Goal: Task Accomplishment & Management: Complete application form

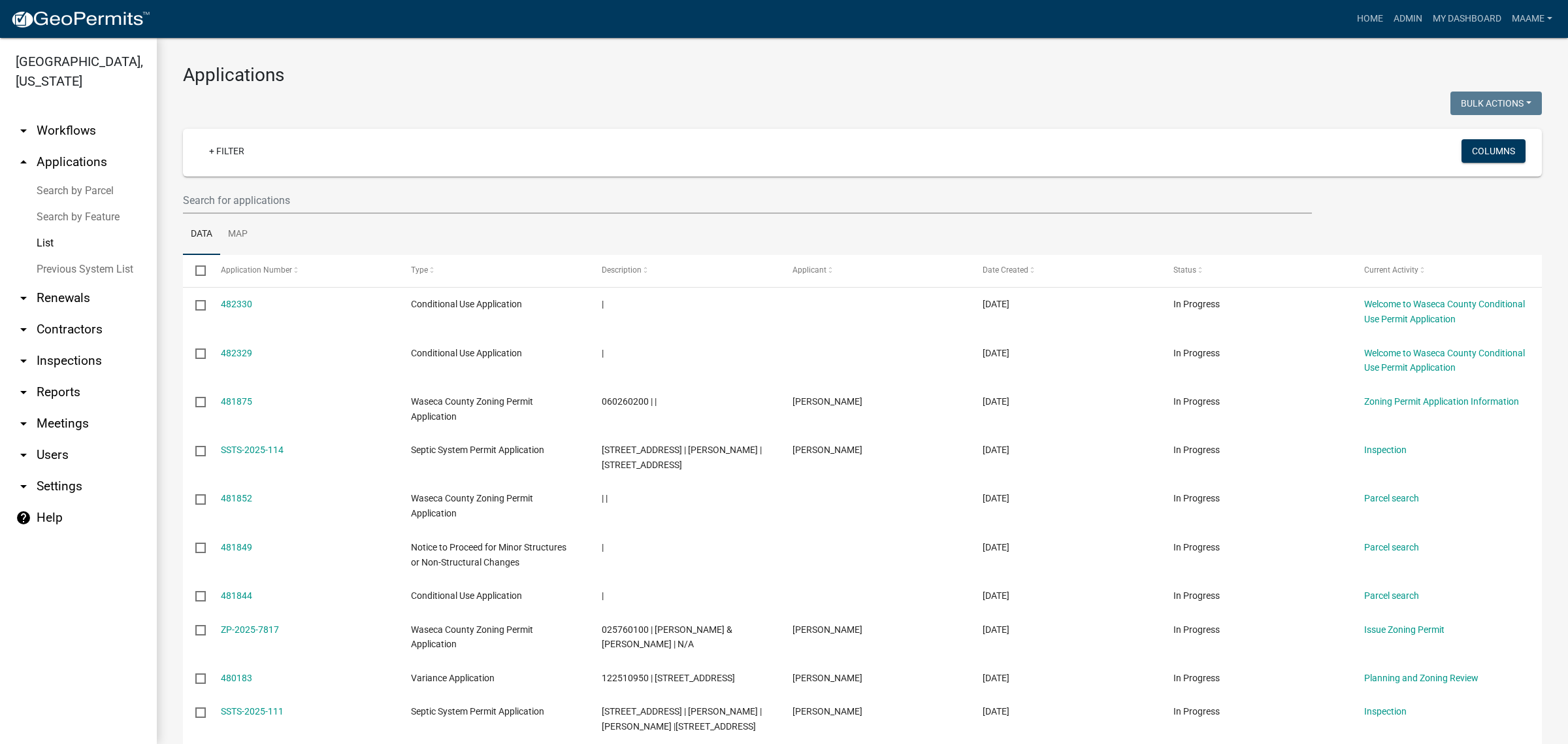
select select "3: 100"
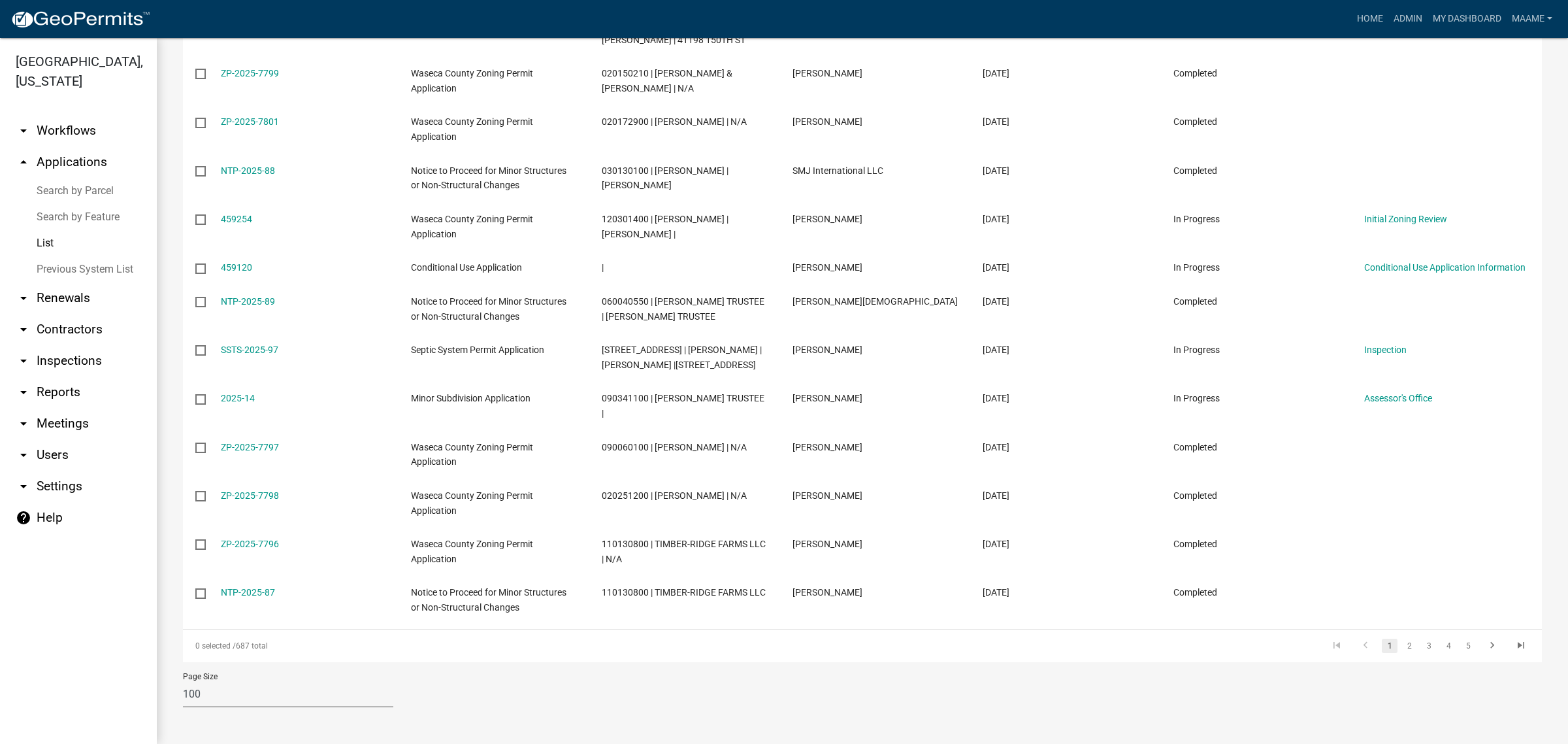
click at [62, 123] on link "arrow_drop_down Workflows" at bounding box center [78, 130] width 157 height 31
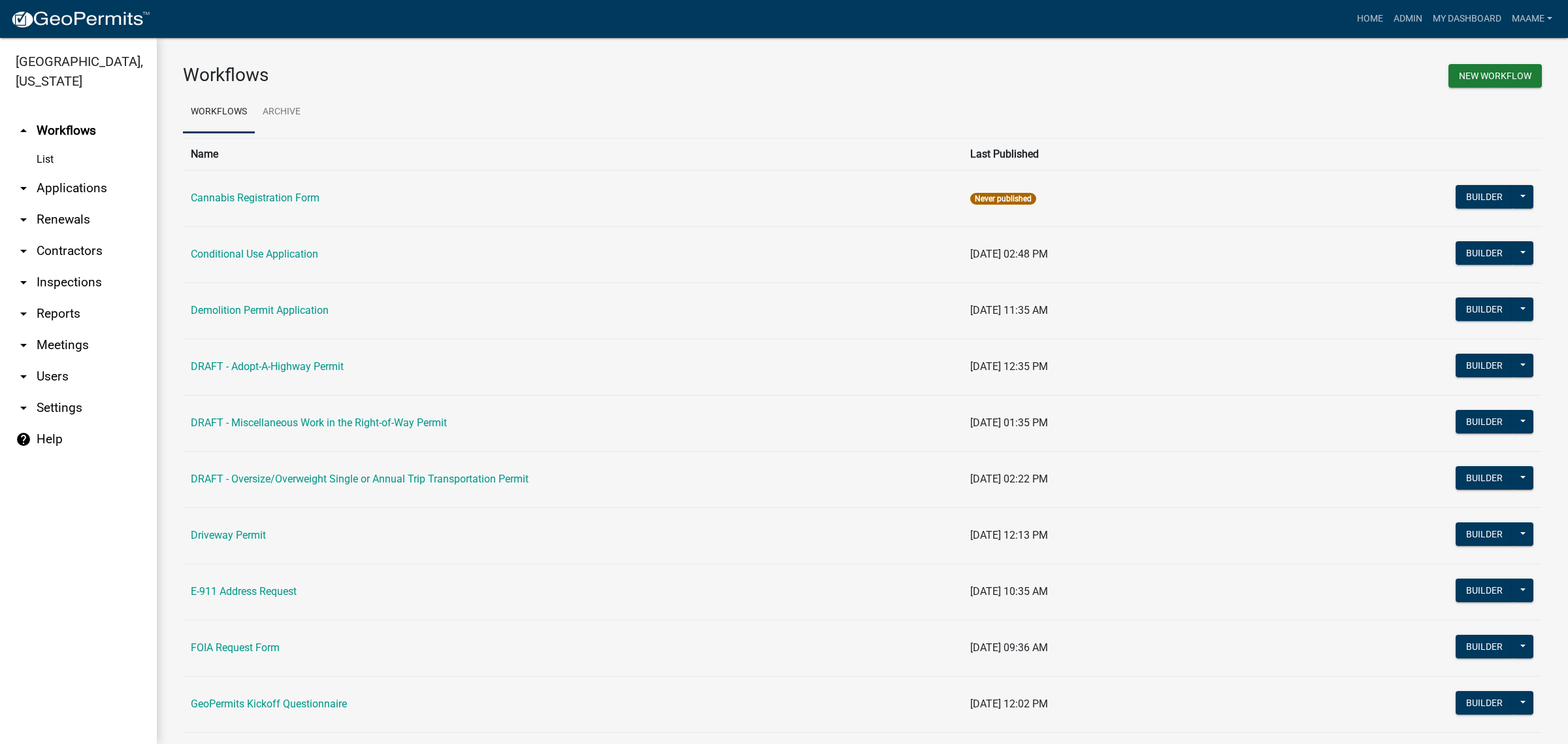
click at [50, 159] on link "List" at bounding box center [78, 160] width 157 height 26
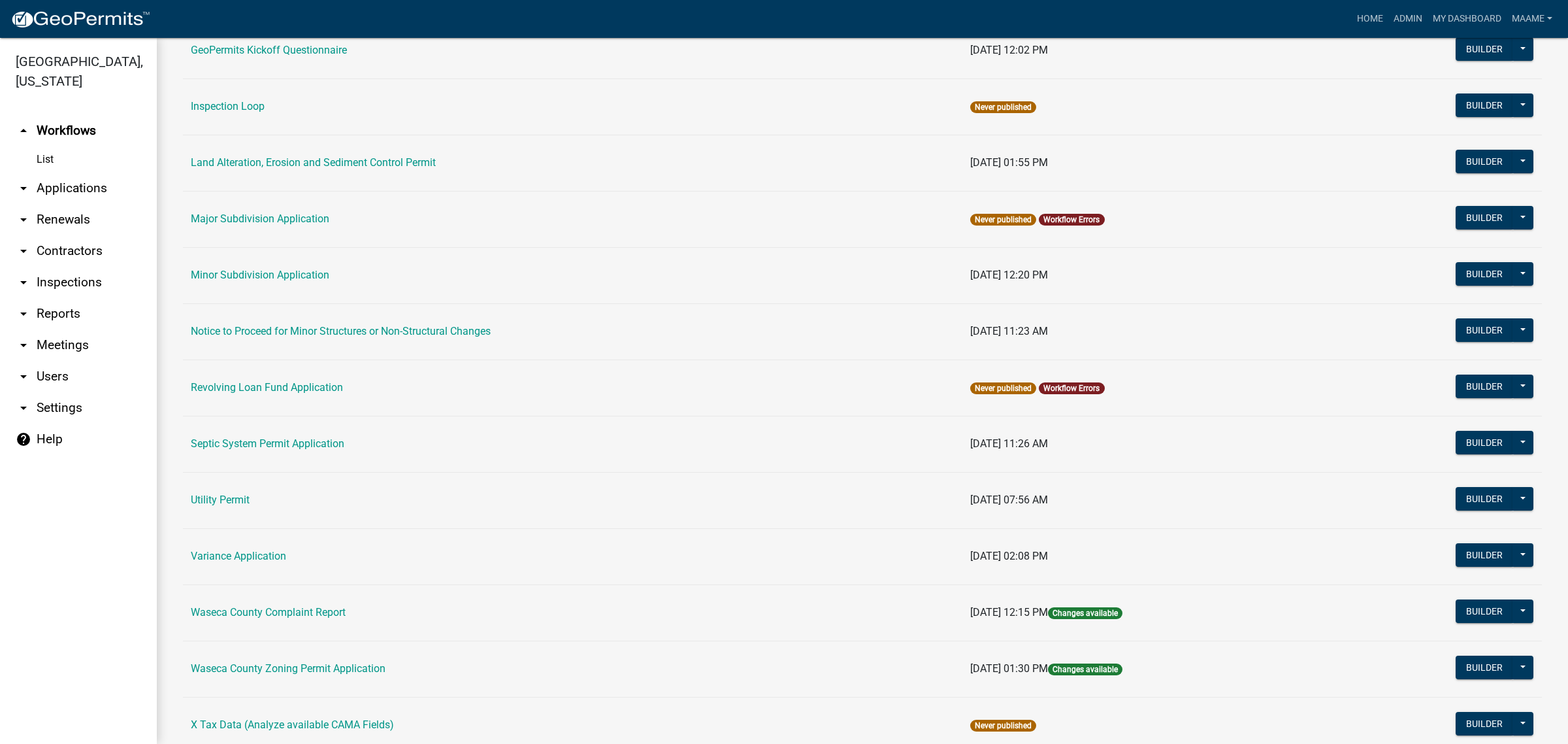
scroll to position [702, 0]
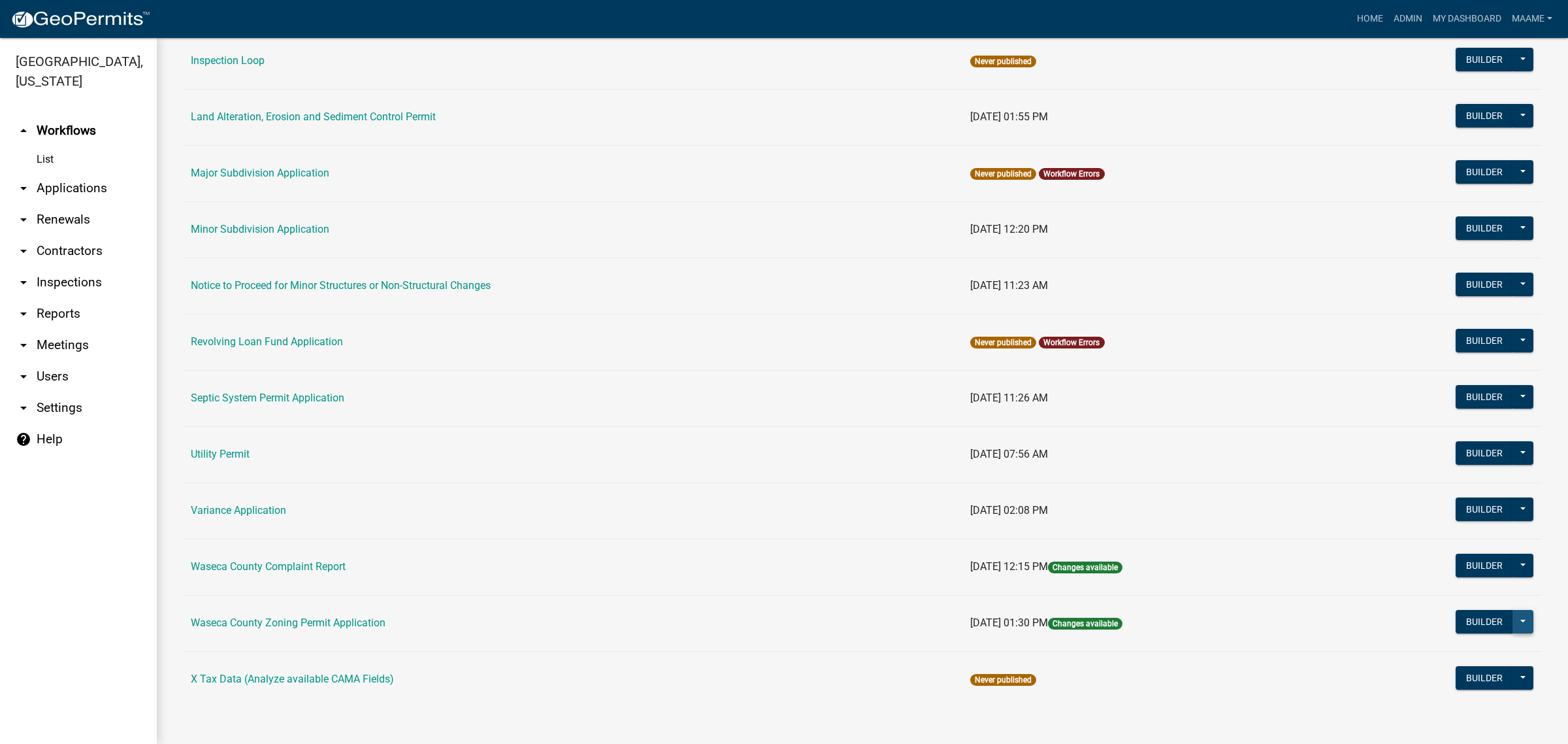
click at [1520, 623] on button at bounding box center [1523, 621] width 21 height 23
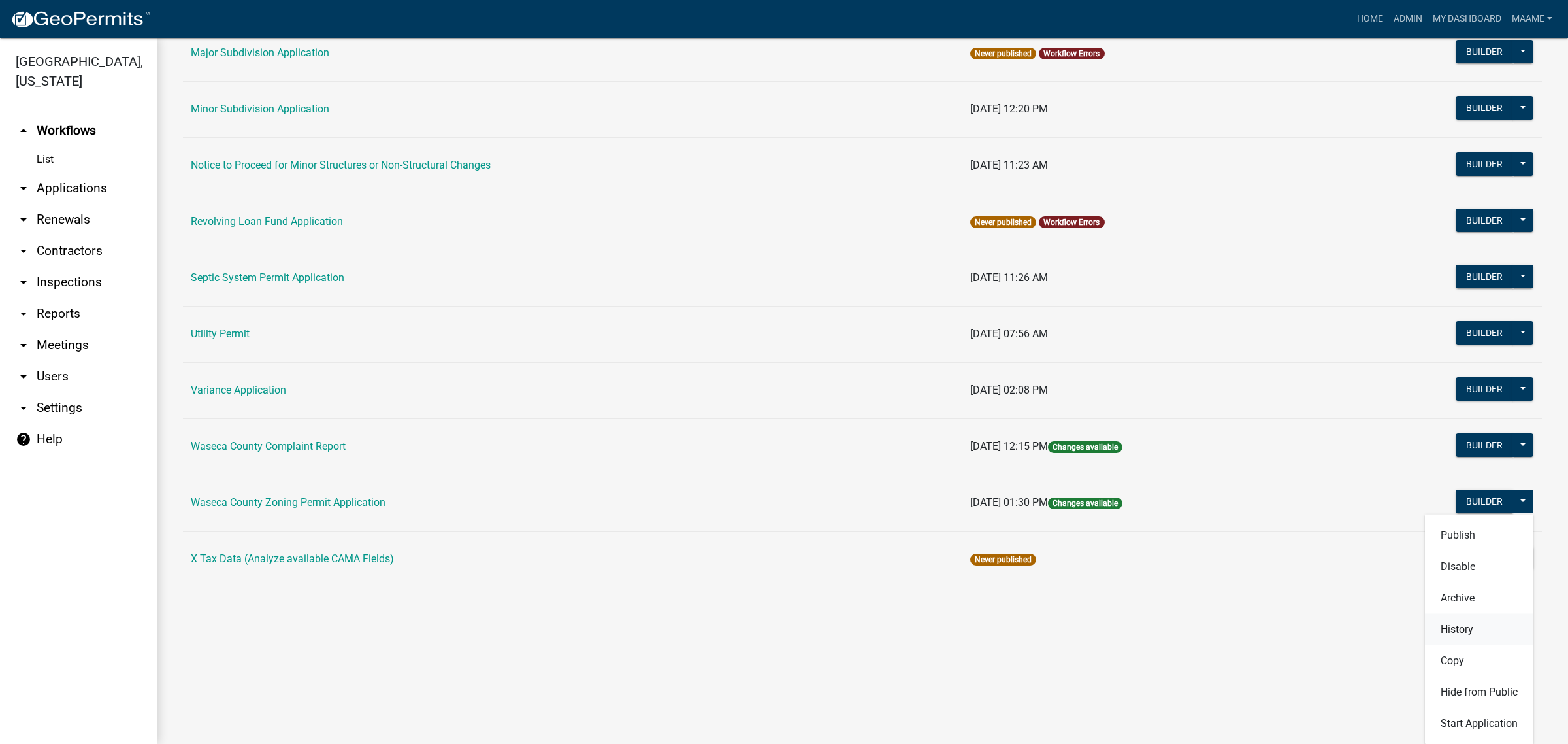
click at [1461, 631] on button "History" at bounding box center [1479, 628] width 108 height 31
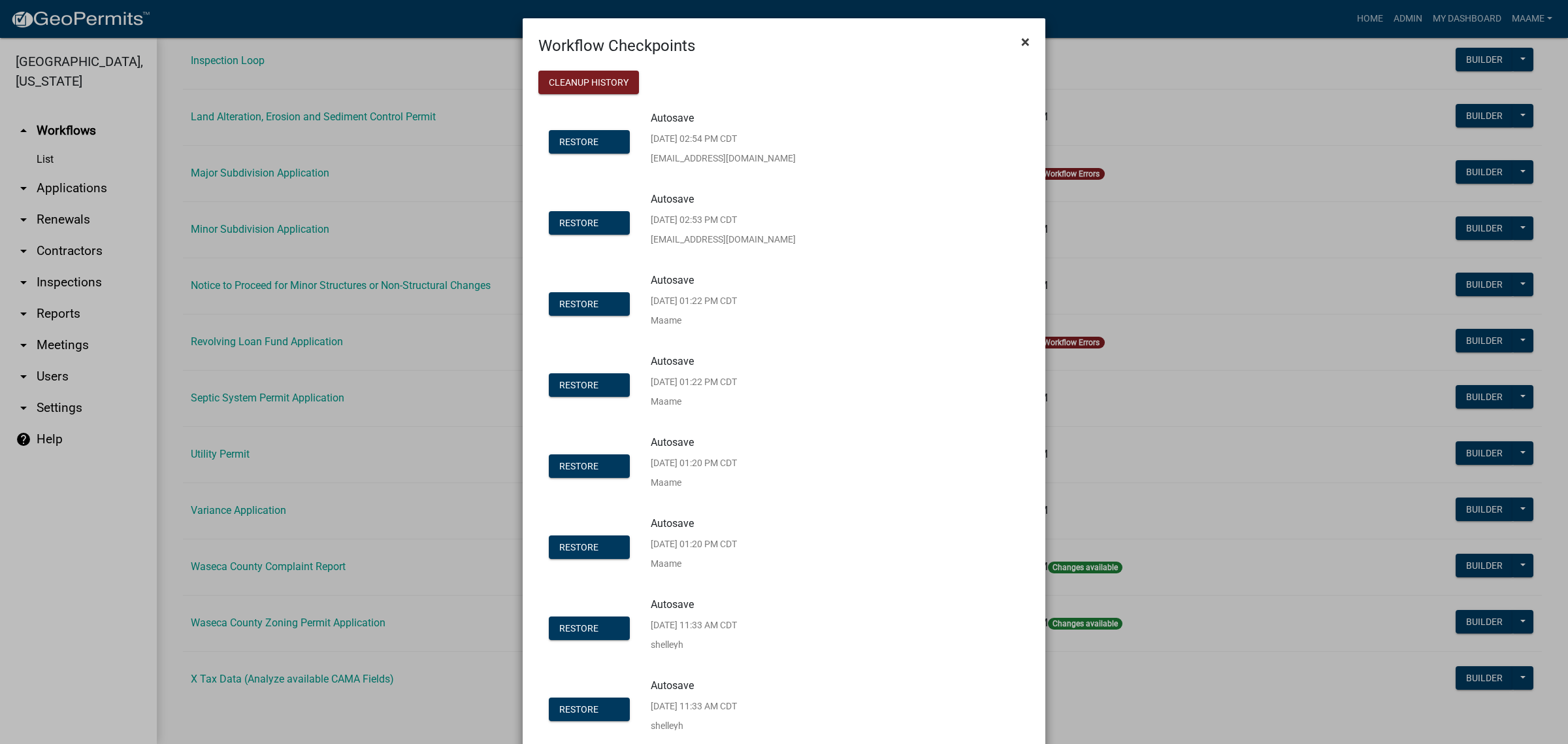
click at [1021, 37] on span "×" at bounding box center [1025, 42] width 8 height 18
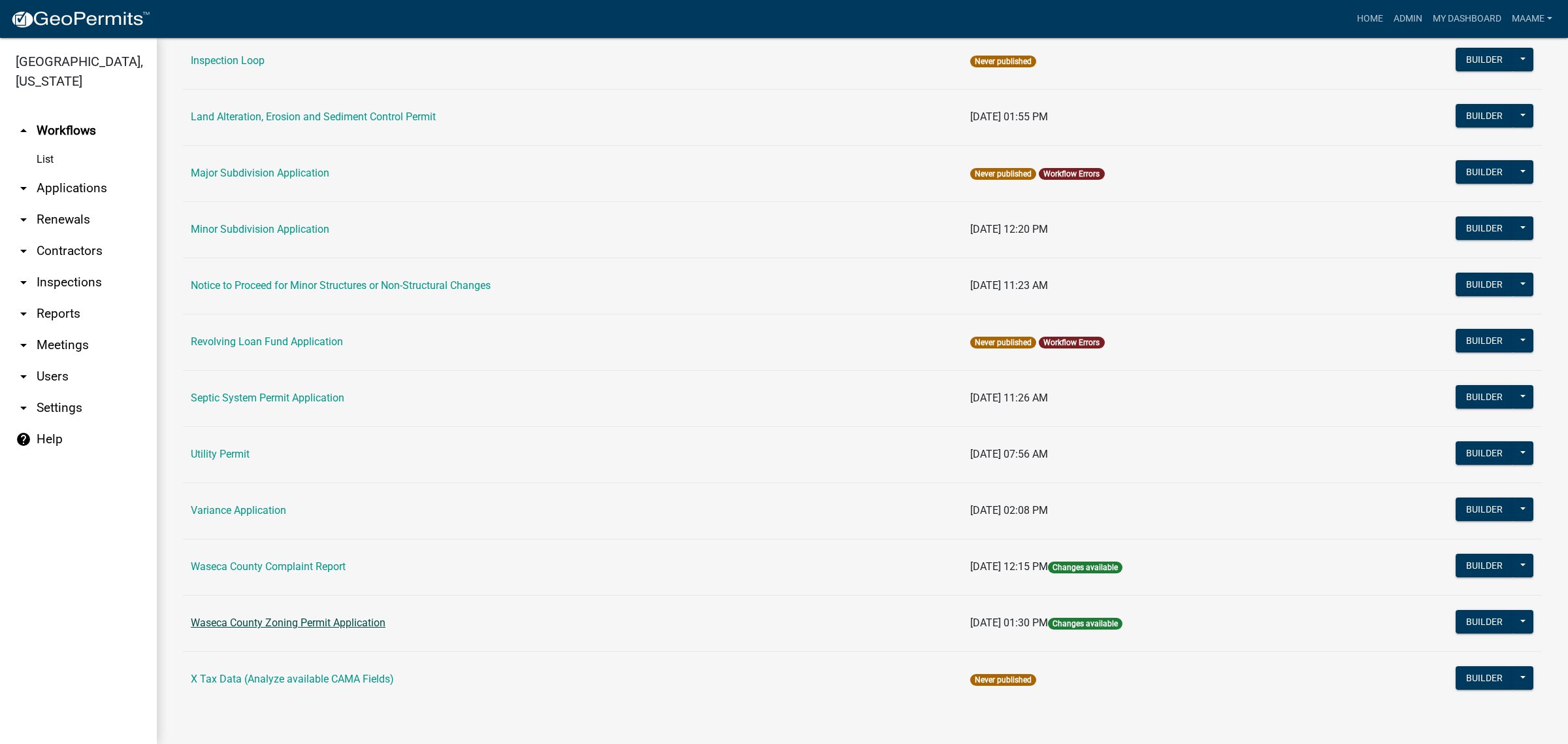
click at [332, 626] on link "Waseca County Zoning Permit Application" at bounding box center [287, 623] width 194 height 12
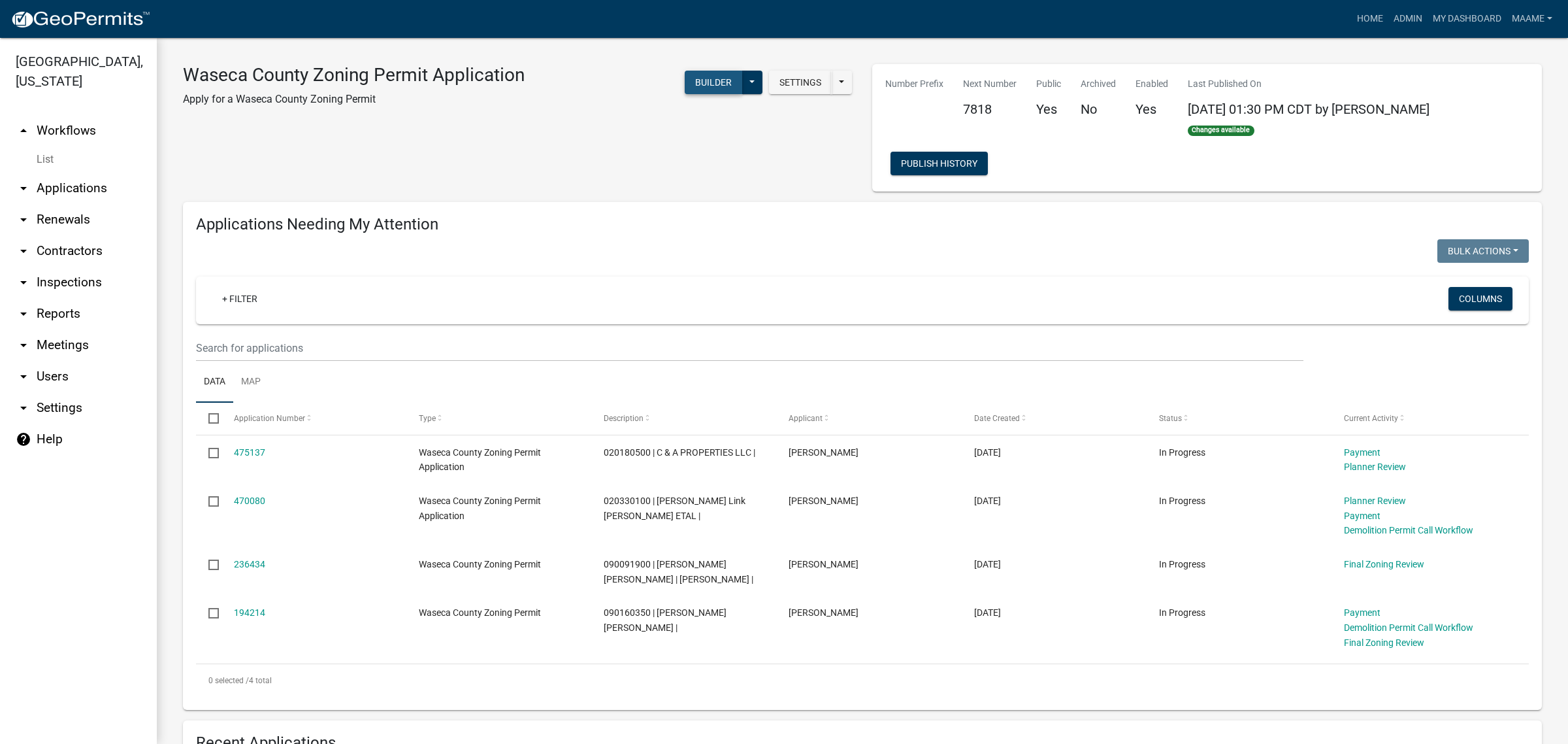
click at [703, 79] on button "Builder" at bounding box center [713, 82] width 57 height 23
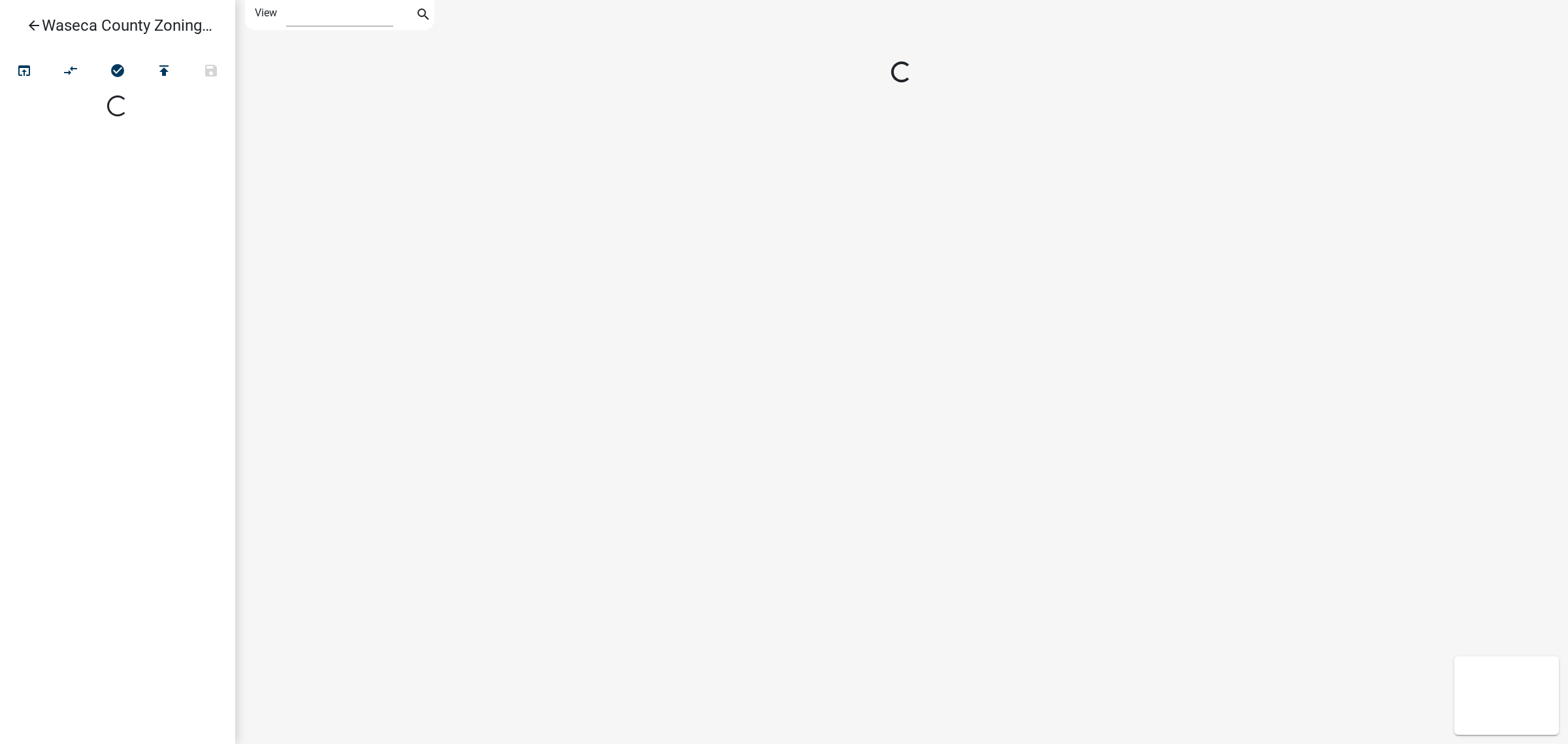
select select "1"
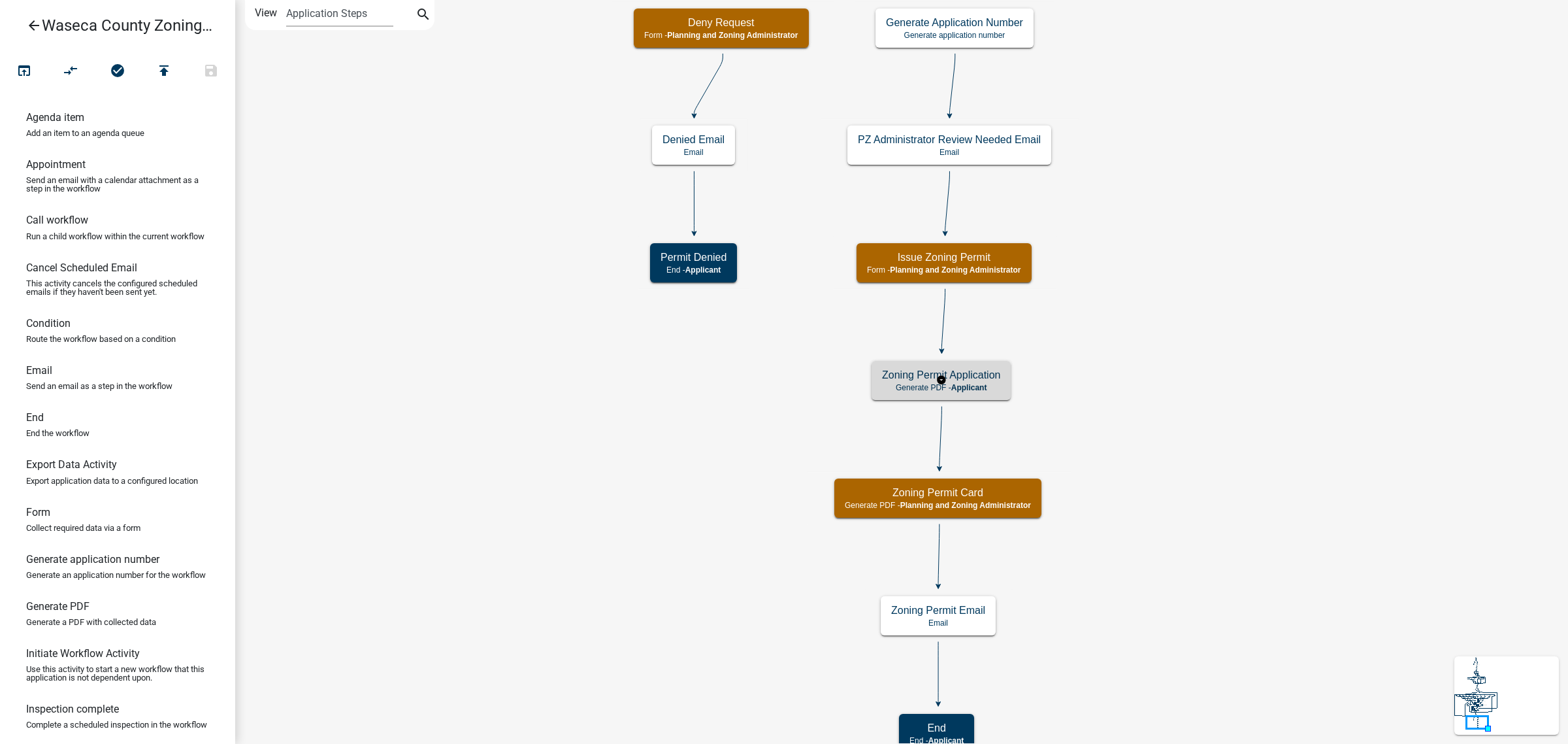
click at [1001, 379] on div "Zoning Permit Application Generate PDF - Applicant" at bounding box center [941, 381] width 139 height 39
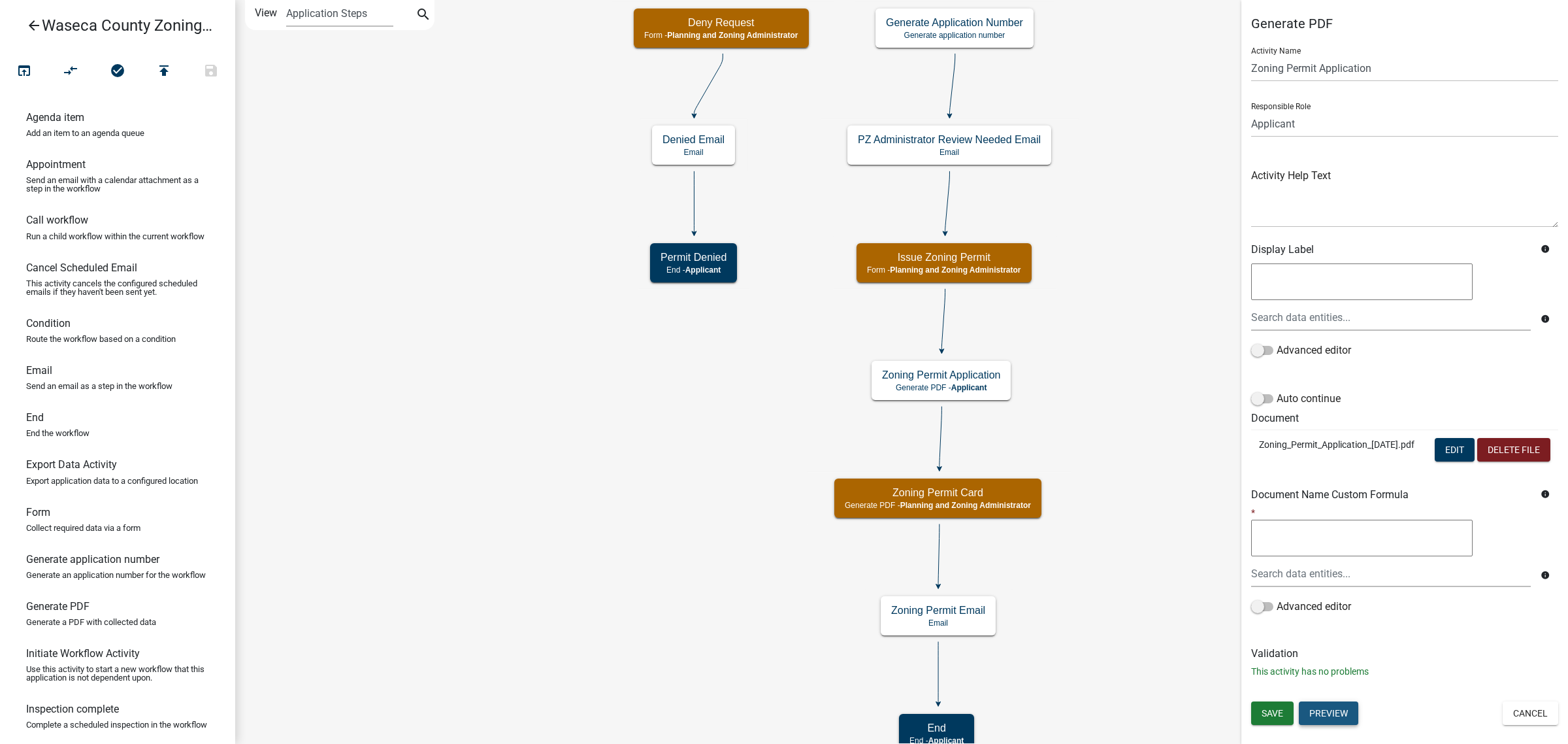
click at [1330, 714] on button "Preview" at bounding box center [1328, 713] width 60 height 23
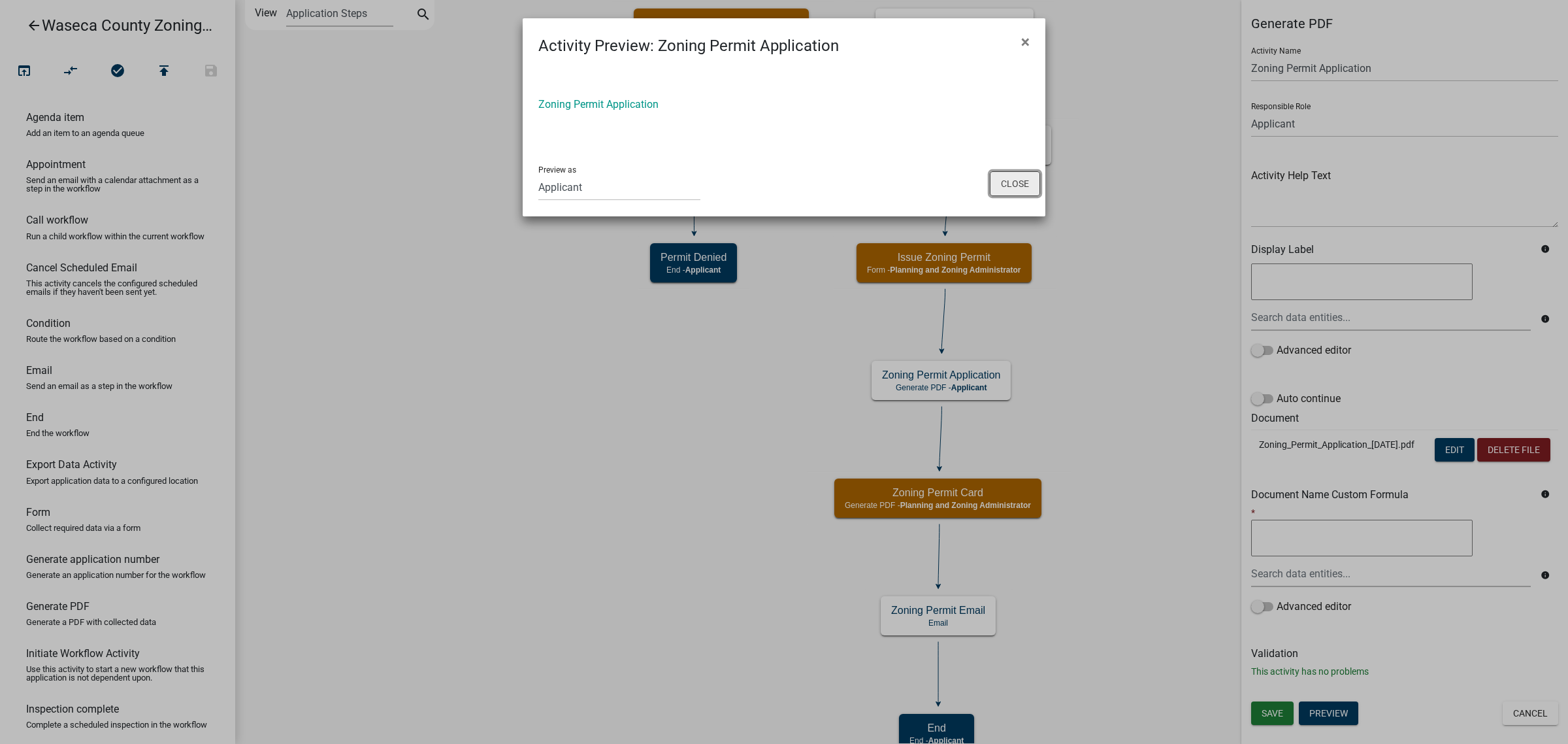
click at [1004, 190] on button "Close" at bounding box center [1015, 183] width 51 height 25
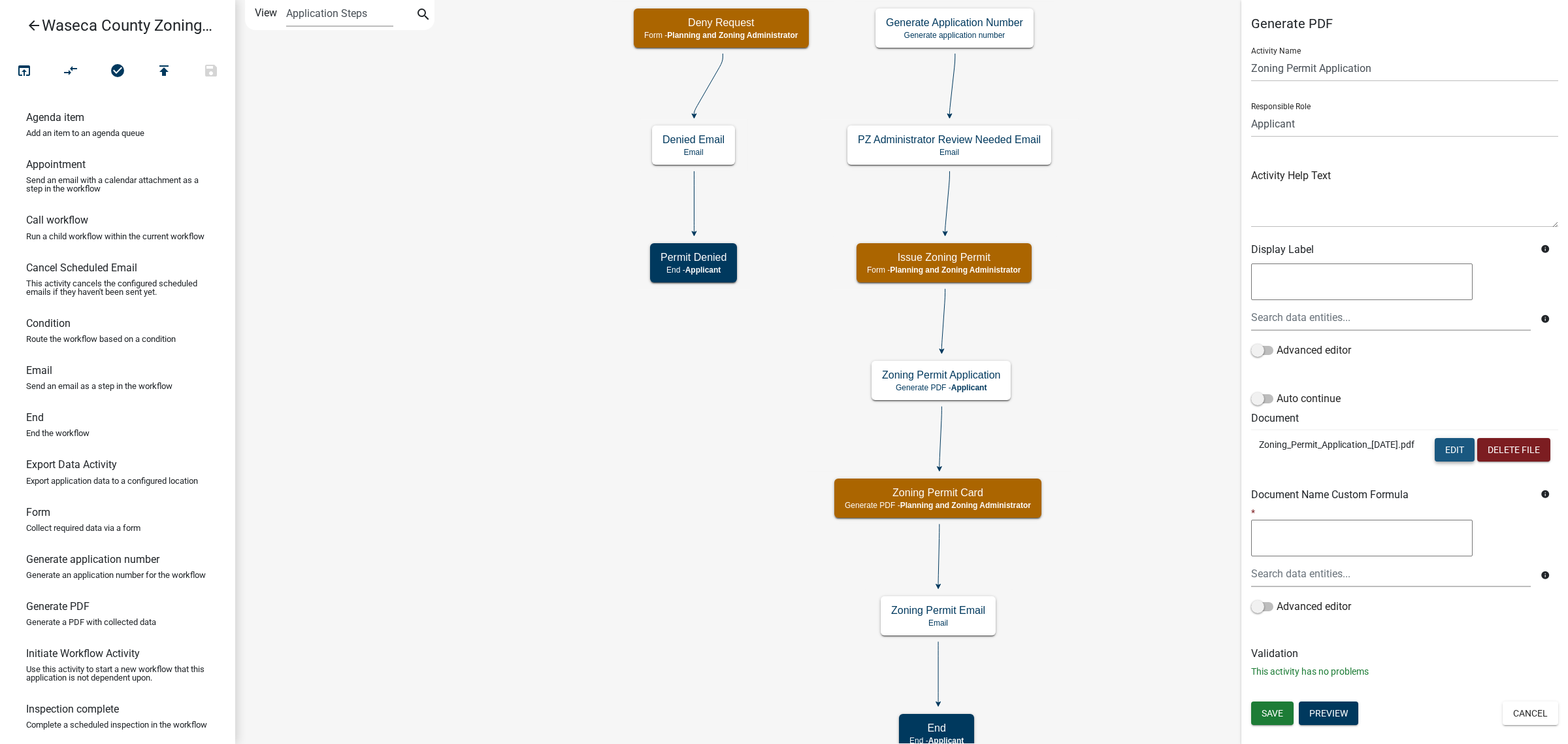
click at [1454, 449] on button "Edit" at bounding box center [1455, 450] width 40 height 23
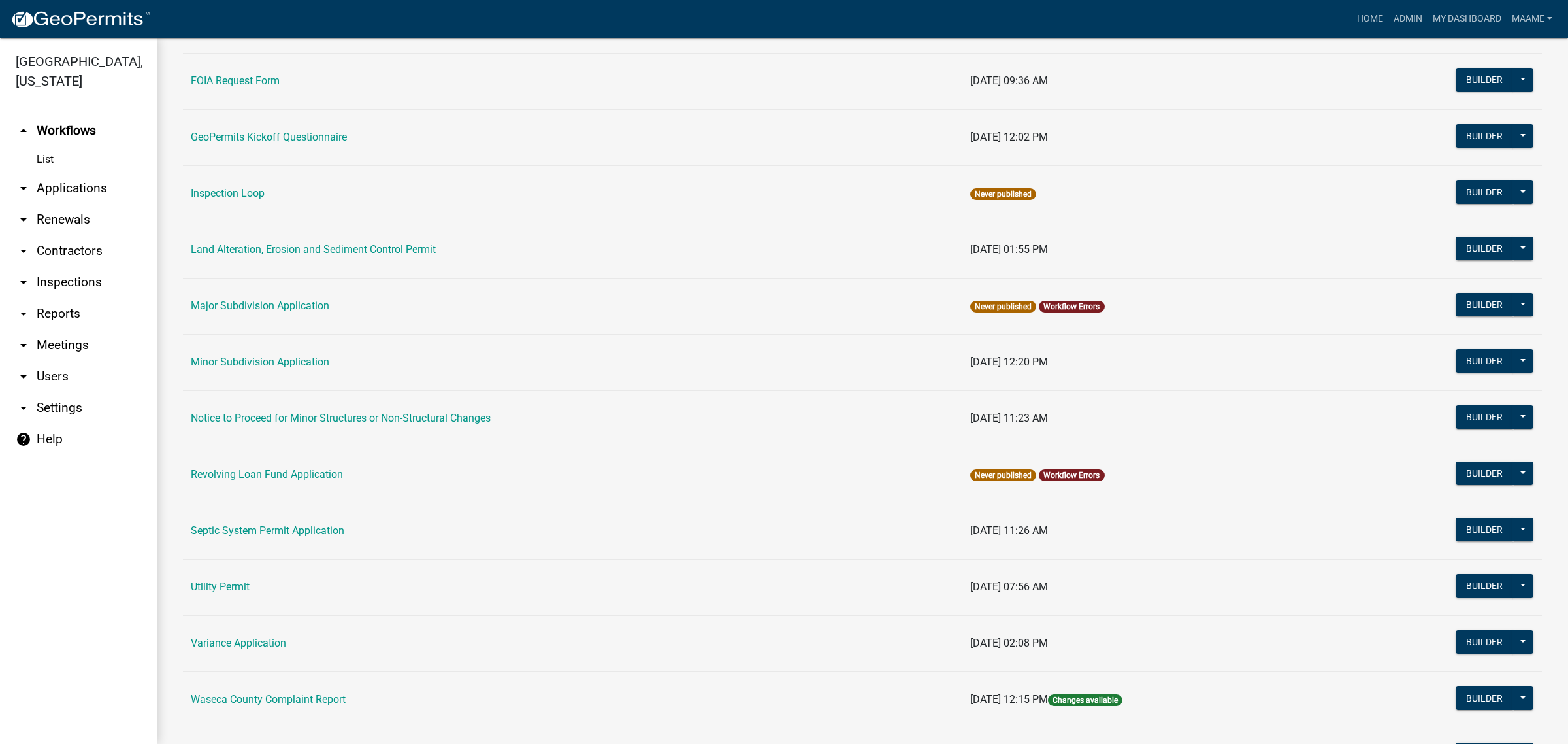
scroll to position [211, 0]
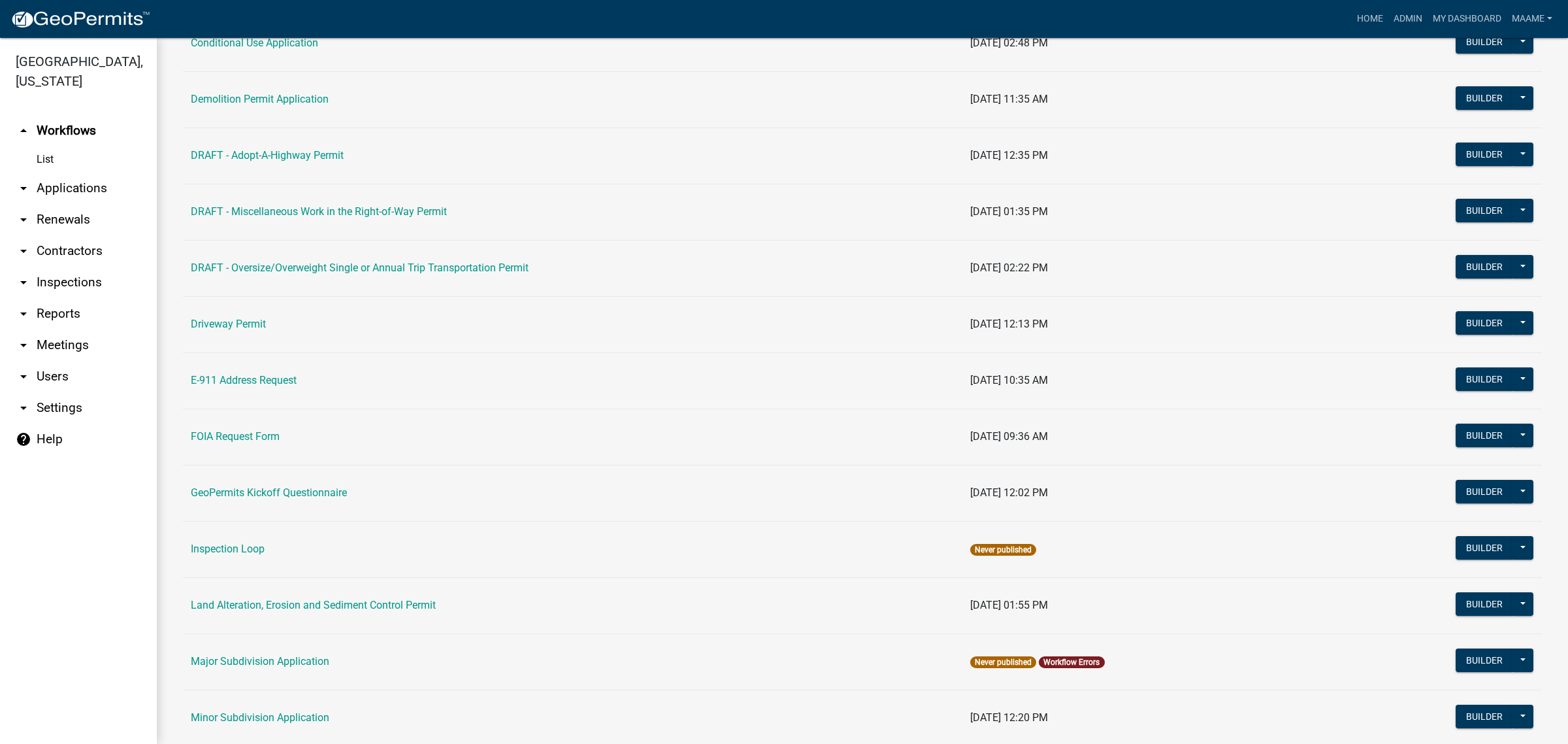
click at [80, 186] on link "arrow_drop_down Applications" at bounding box center [78, 188] width 157 height 31
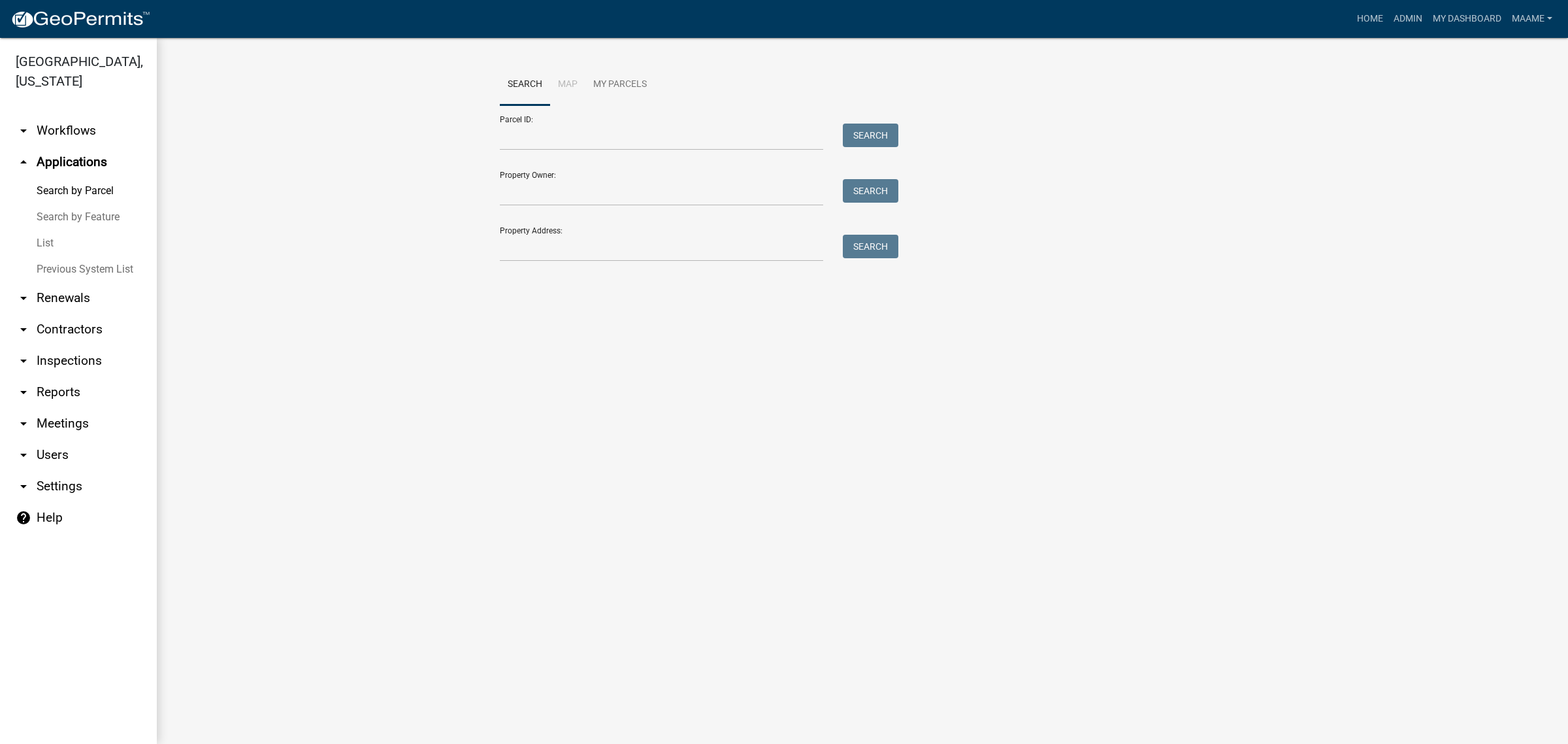
click at [41, 243] on link "List" at bounding box center [78, 243] width 157 height 26
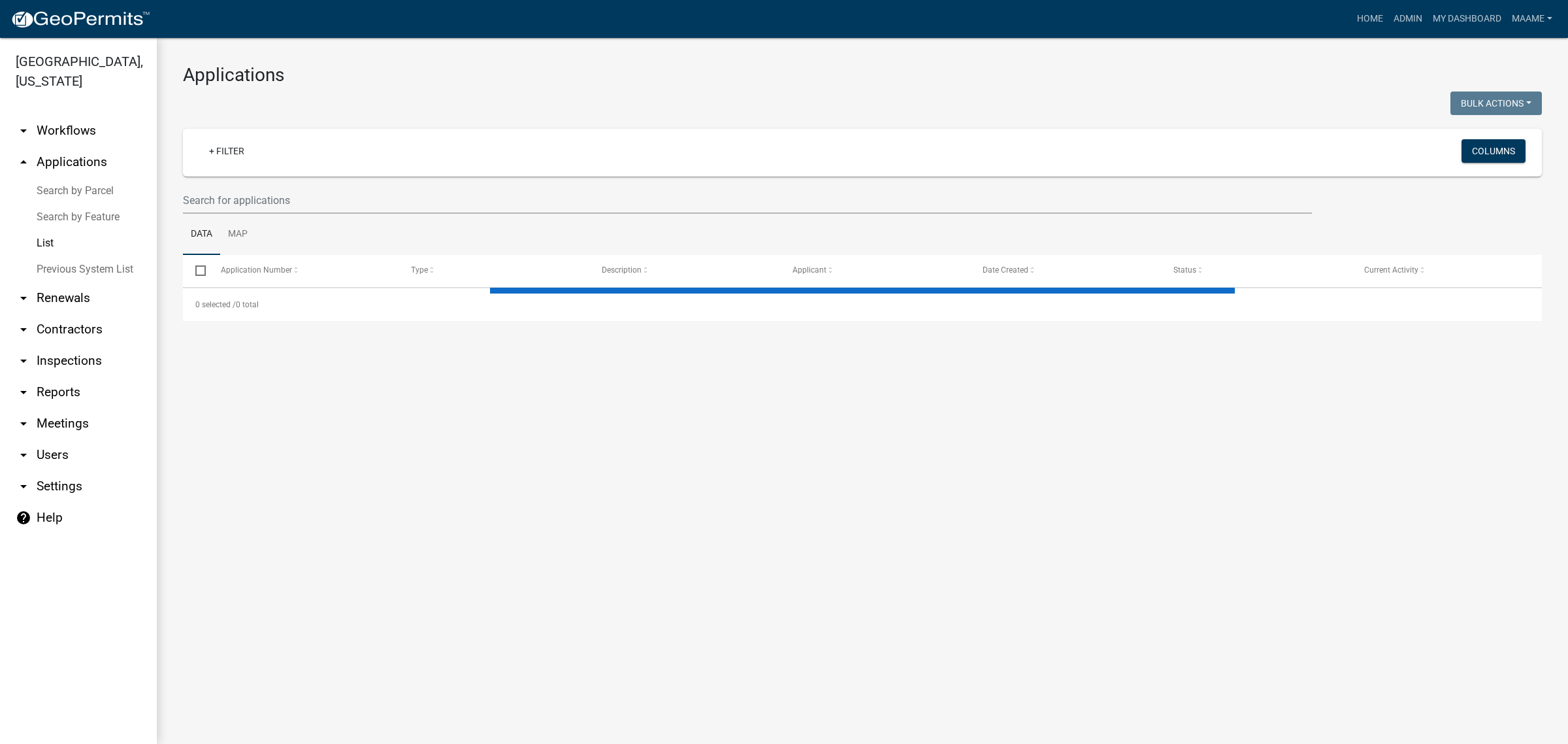
select select "3: 100"
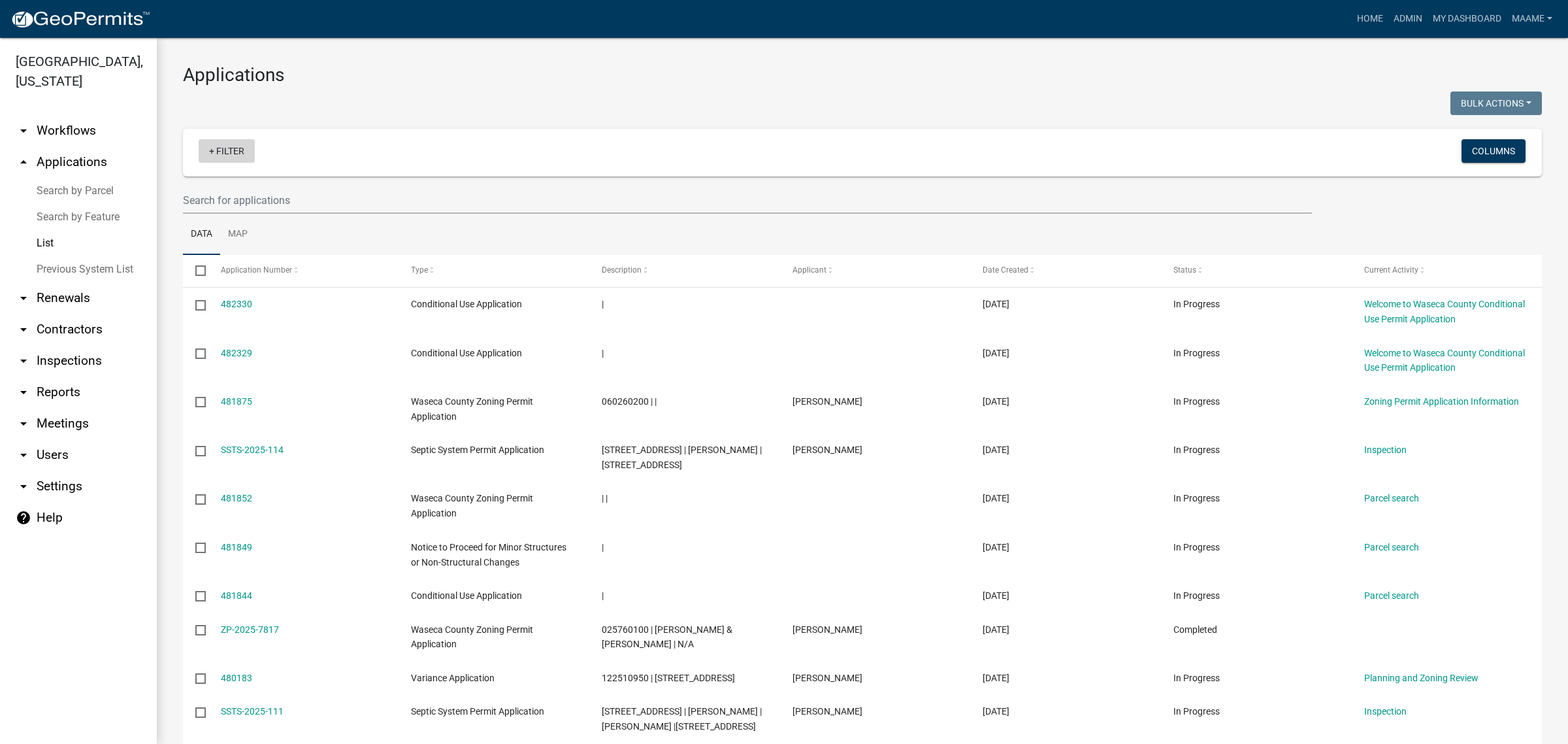
click at [231, 156] on link "+ Filter" at bounding box center [227, 151] width 56 height 23
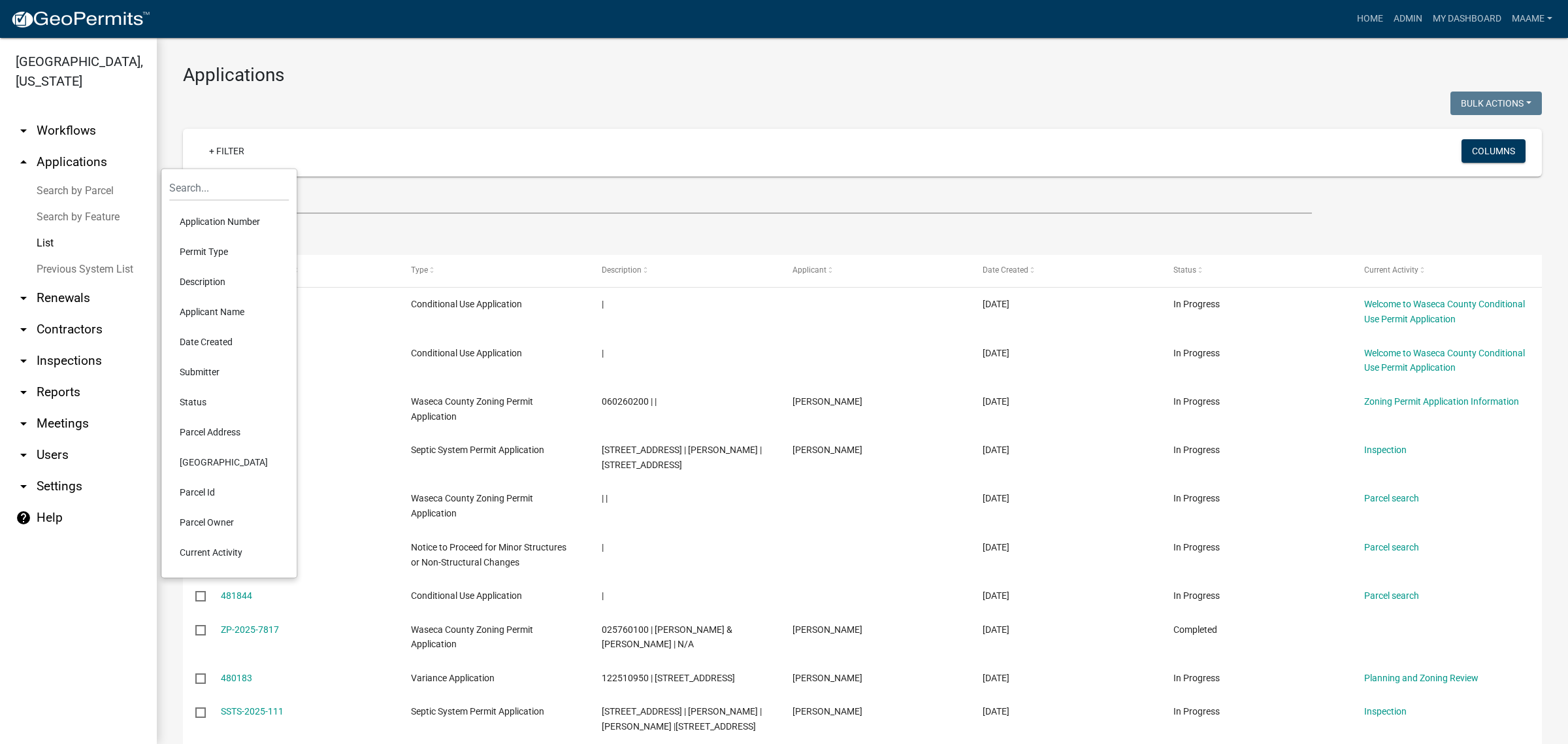
click at [206, 254] on li "Permit Type" at bounding box center [229, 252] width 120 height 30
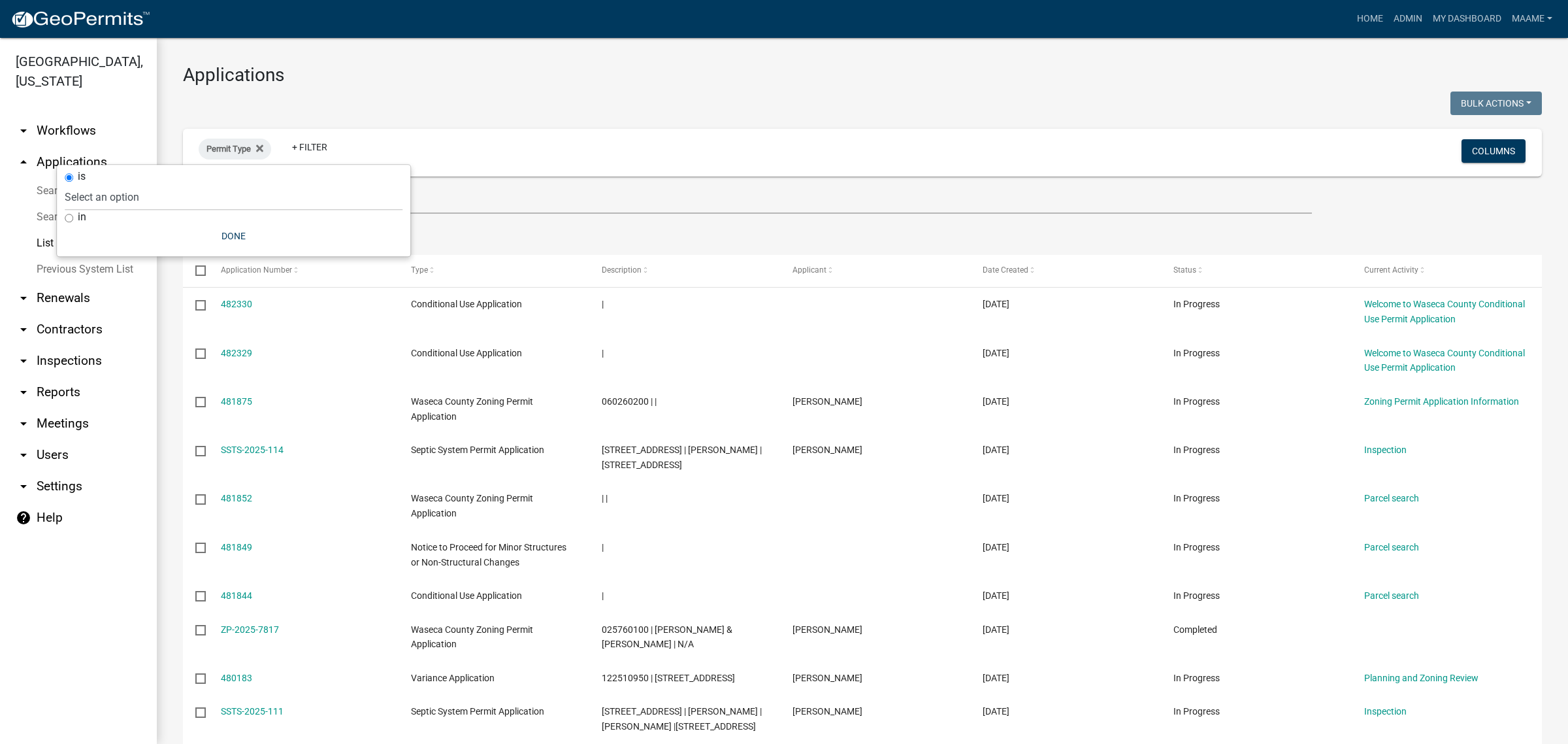
drag, startPoint x: 511, startPoint y: 59, endPoint x: 503, endPoint y: 59, distance: 8.0
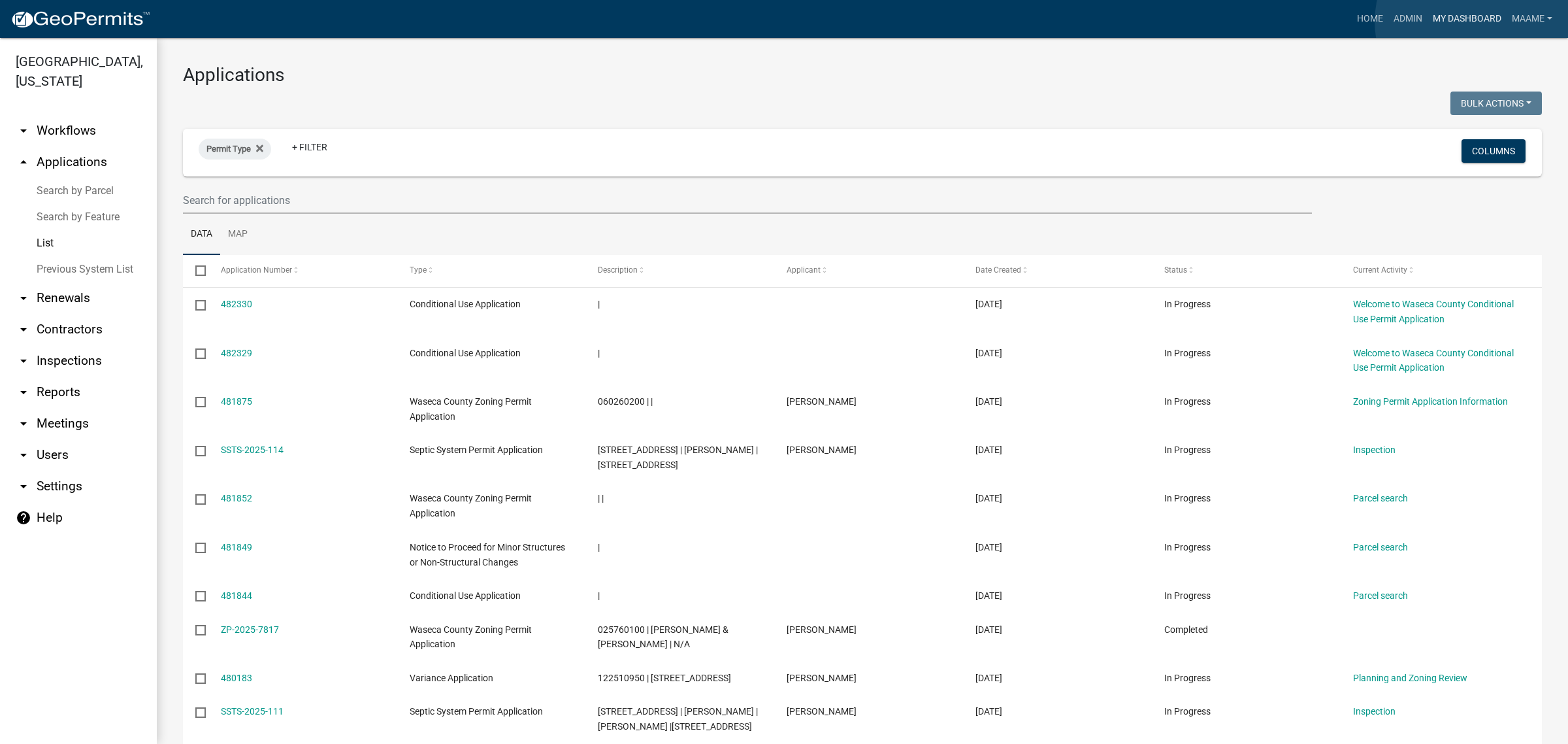
click at [1474, 22] on link "My Dashboard" at bounding box center [1467, 19] width 79 height 25
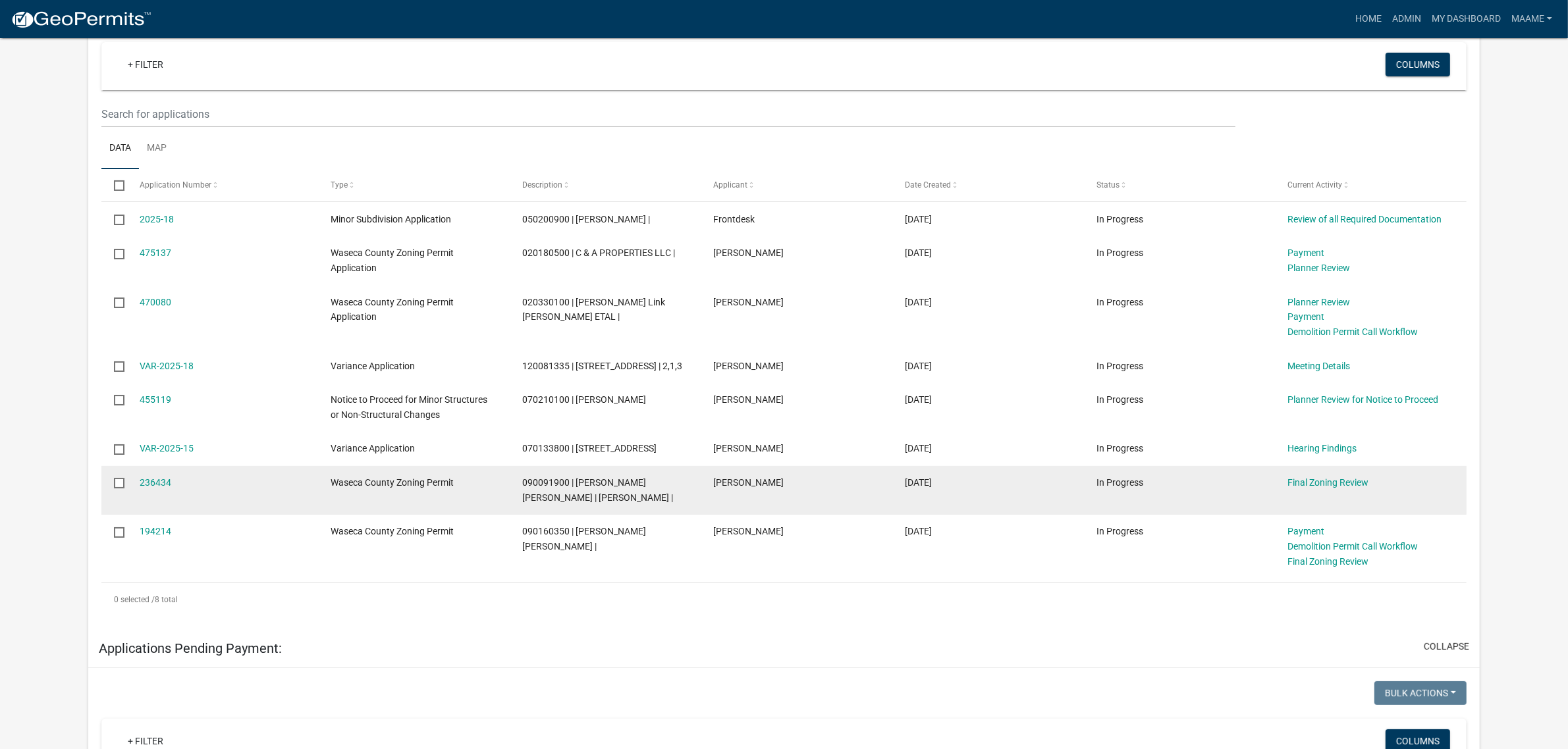
scroll to position [165, 0]
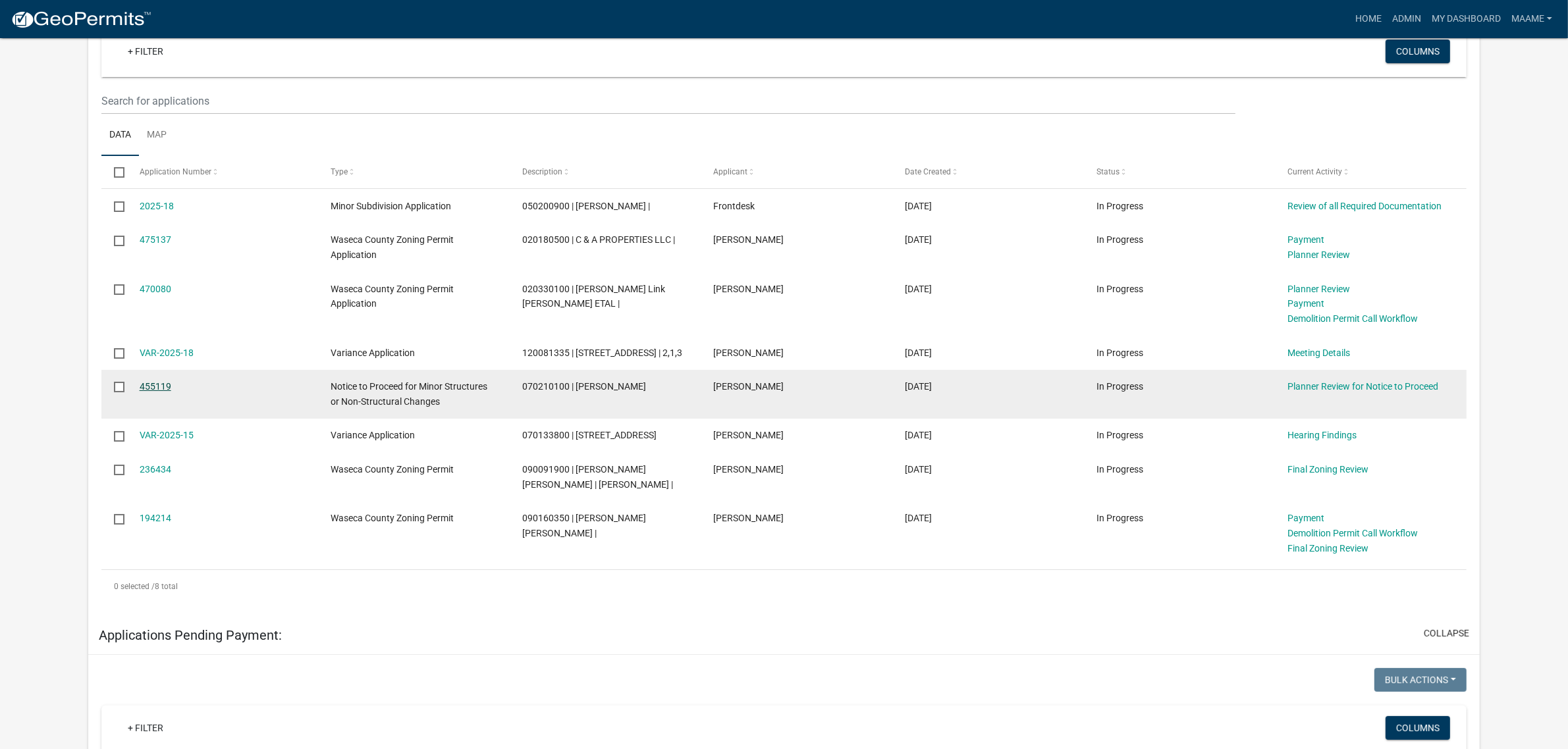
click at [158, 392] on link "455119" at bounding box center [155, 386] width 31 height 11
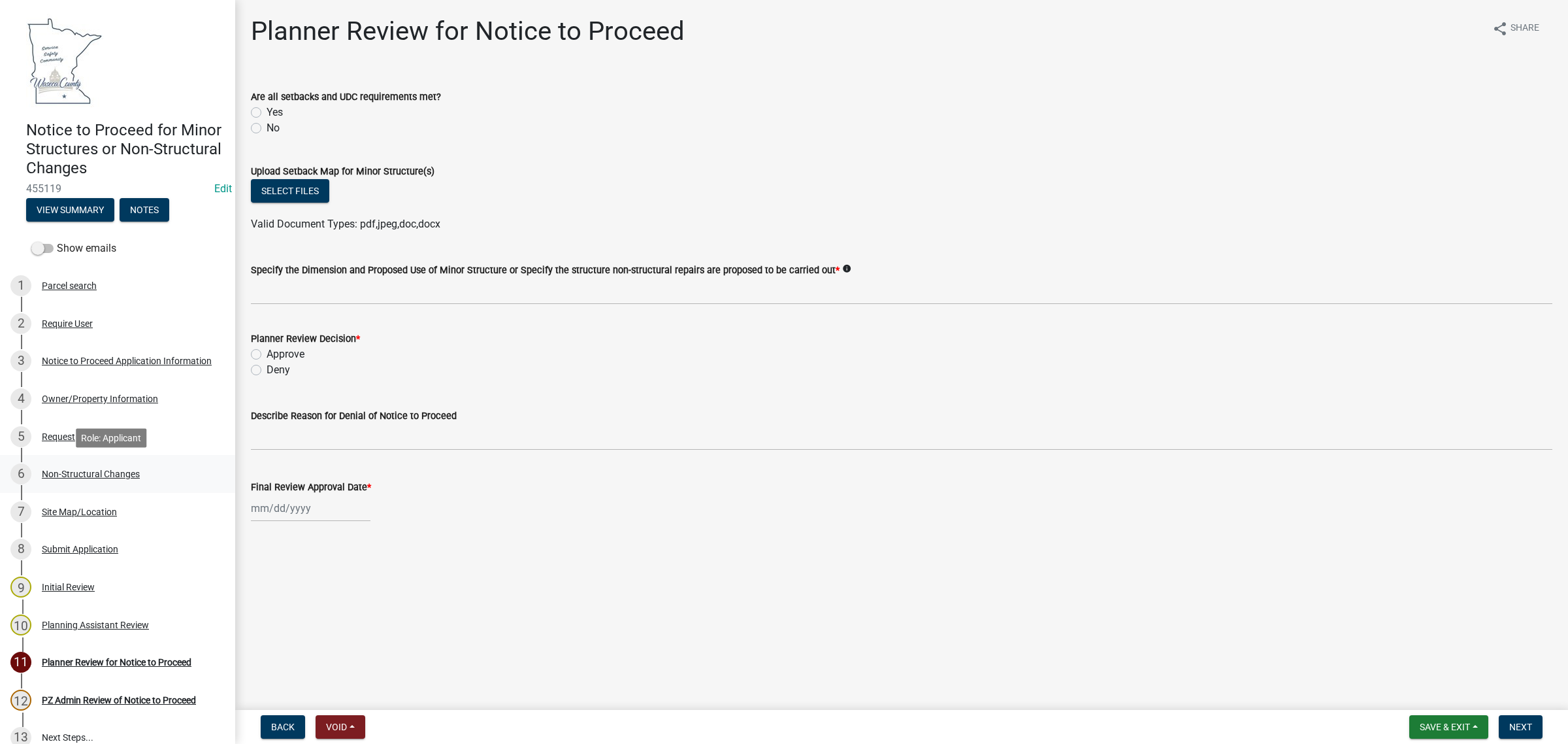
click at [84, 469] on div "Non-Structural Changes" at bounding box center [91, 474] width 98 height 9
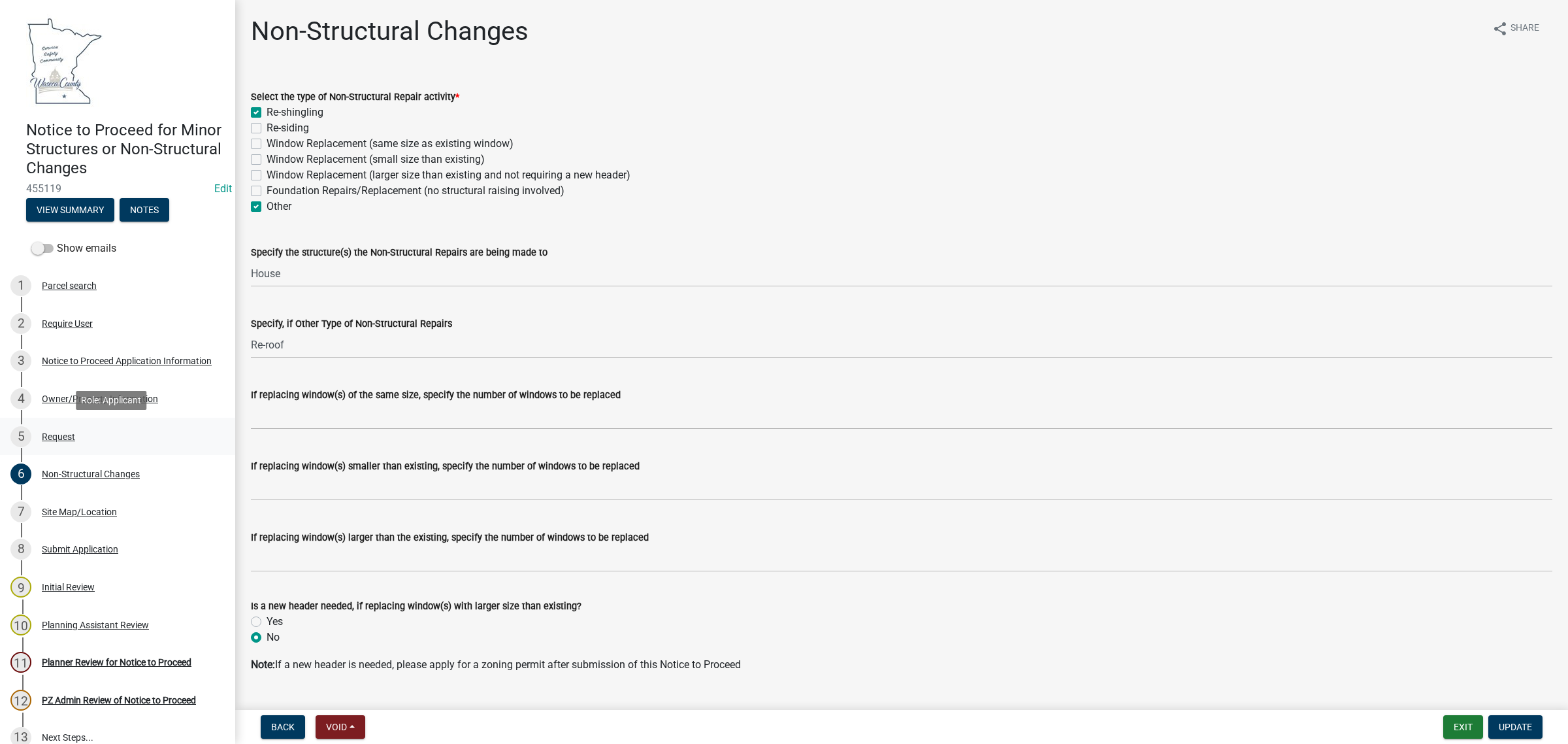
click at [73, 437] on div "Request" at bounding box center [58, 437] width 33 height 9
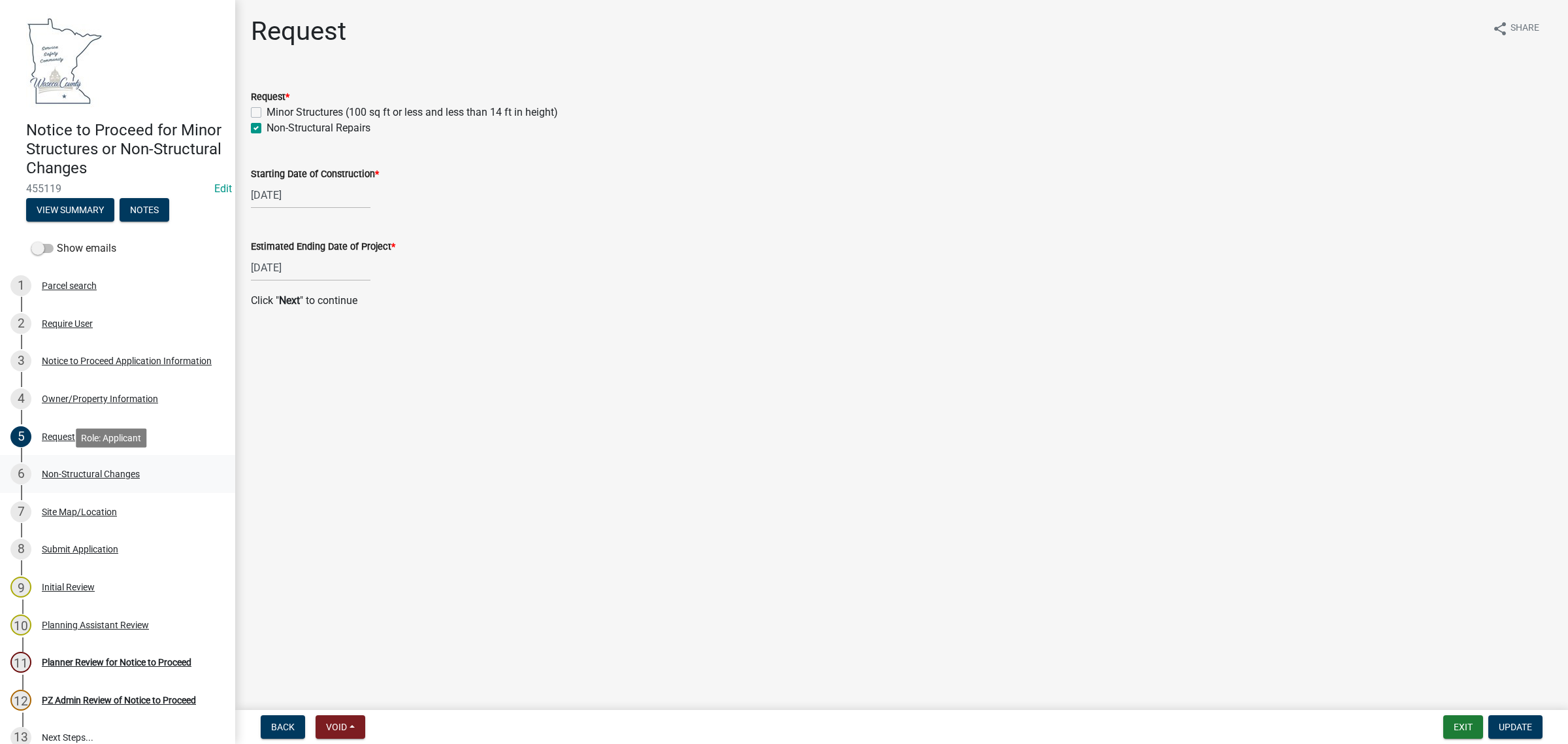
click at [76, 471] on div "Non-Structural Changes" at bounding box center [91, 474] width 98 height 9
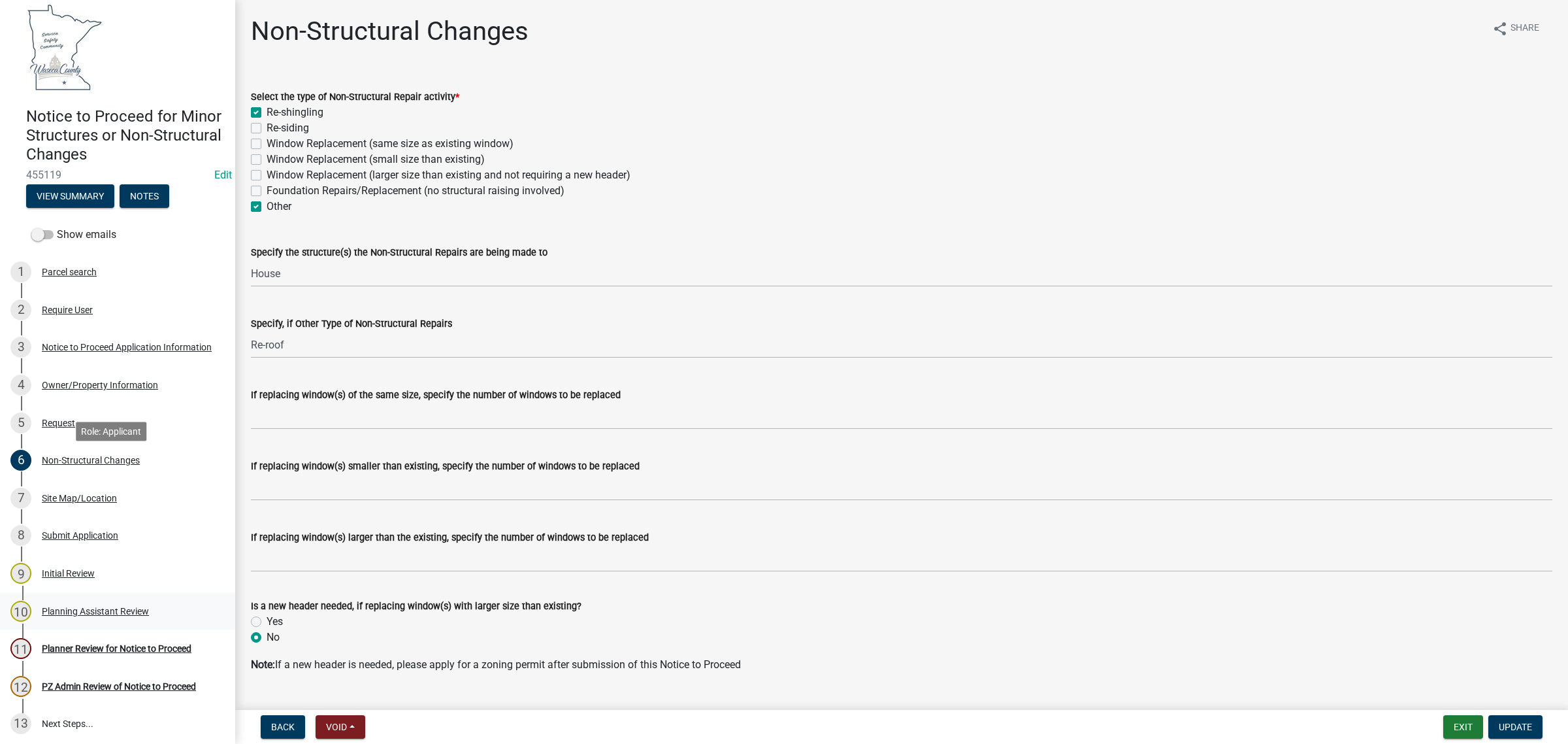
scroll to position [17, 0]
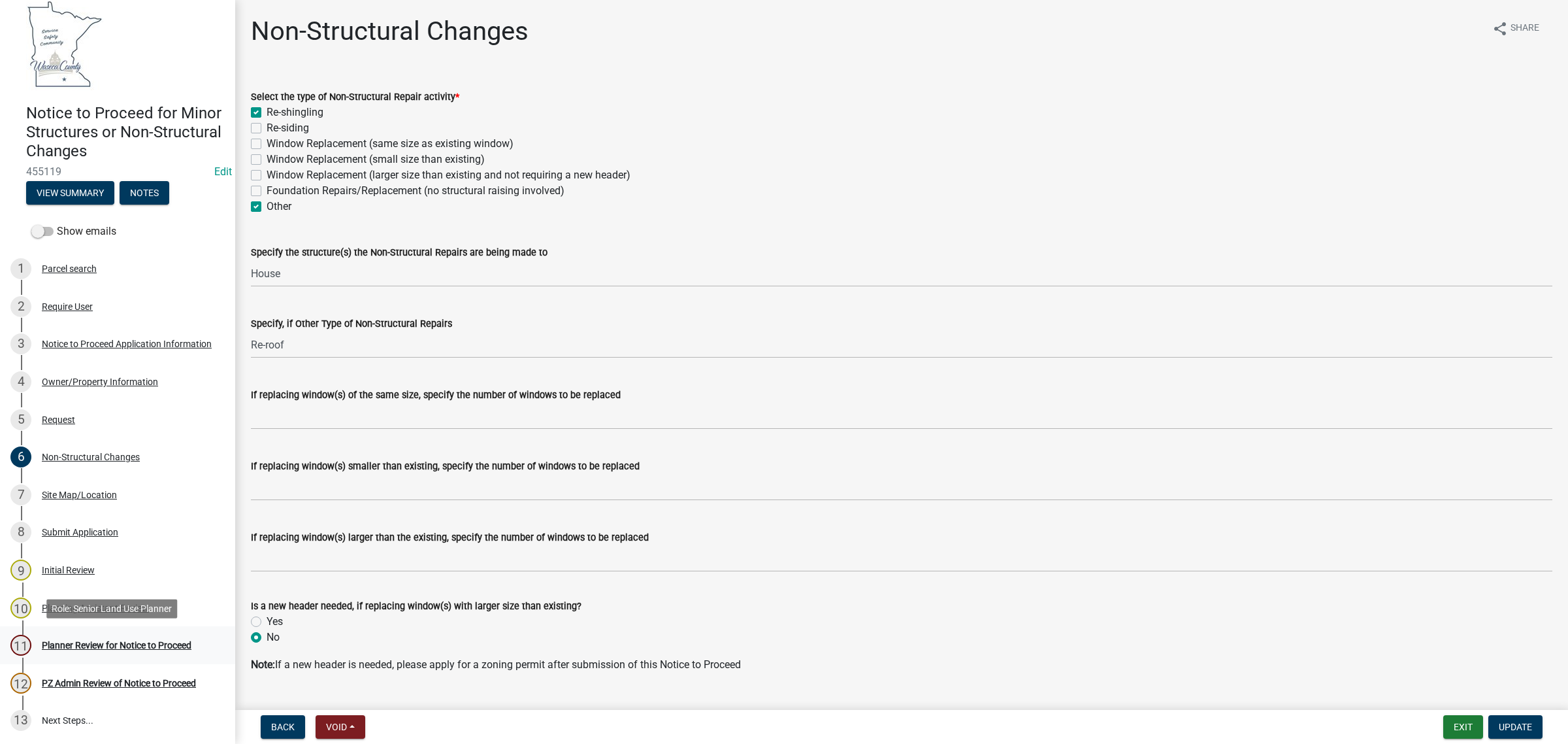
click at [79, 641] on div "Planner Review for Notice to Proceed" at bounding box center [116, 646] width 150 height 9
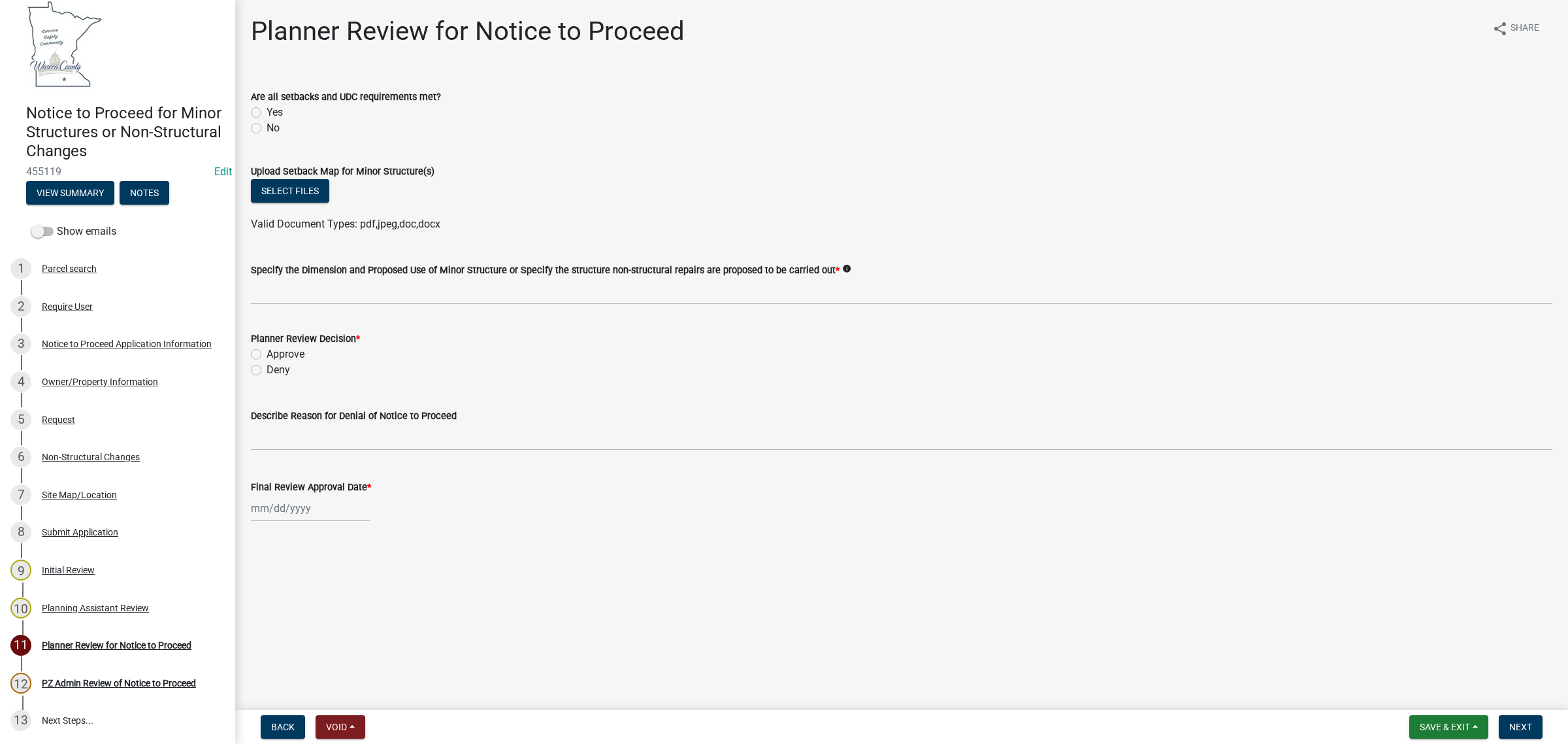
click at [266, 115] on label "Yes" at bounding box center [275, 112] width 17 height 16
click at [266, 113] on input "Yes" at bounding box center [270, 108] width 8 height 8
radio input "true"
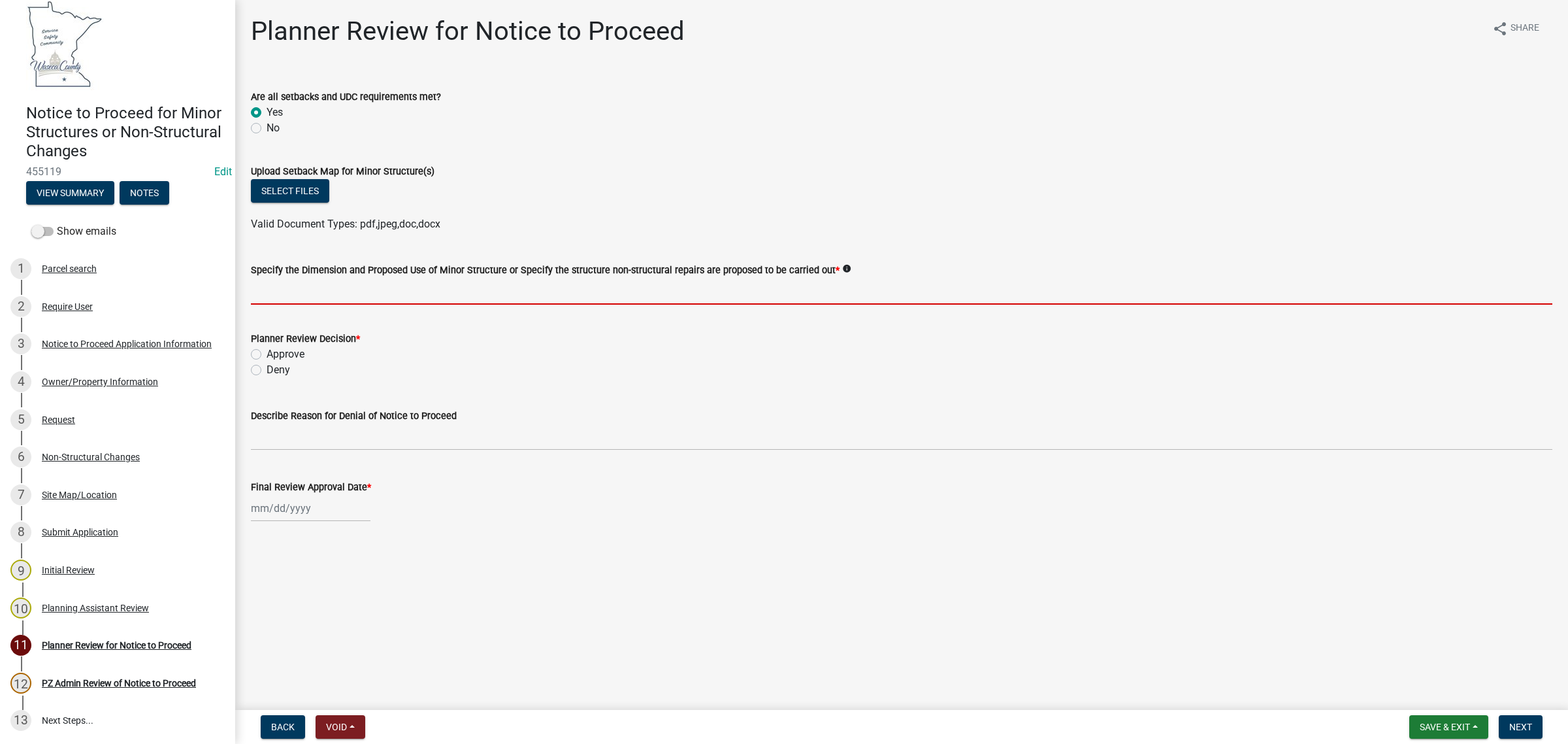
click at [282, 295] on input "Specify the Dimension and Proposed Use of Minor Structure or Specify the struct…" at bounding box center [902, 291] width 1302 height 26
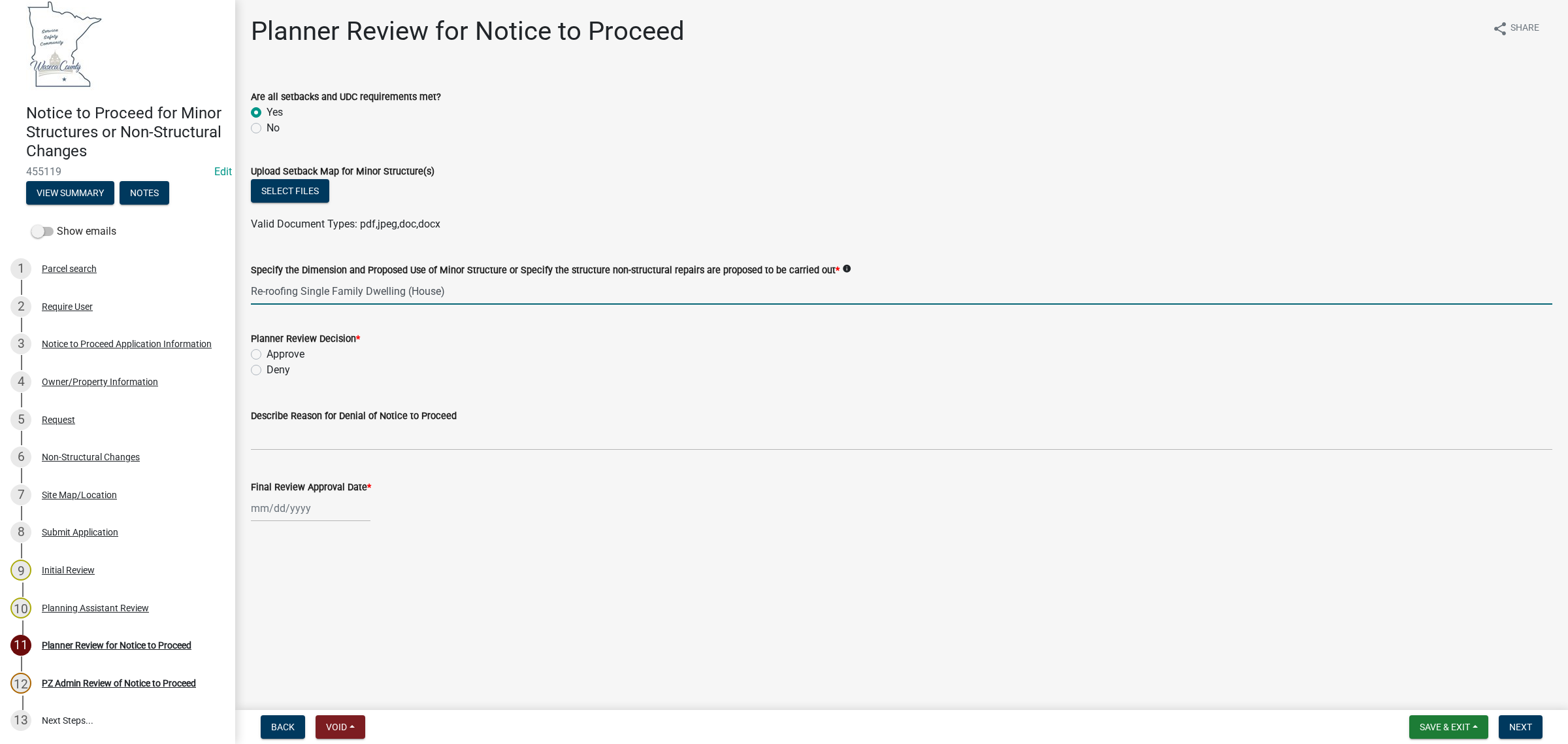
type input "Re-roofing Single Family Dwelling (House)"
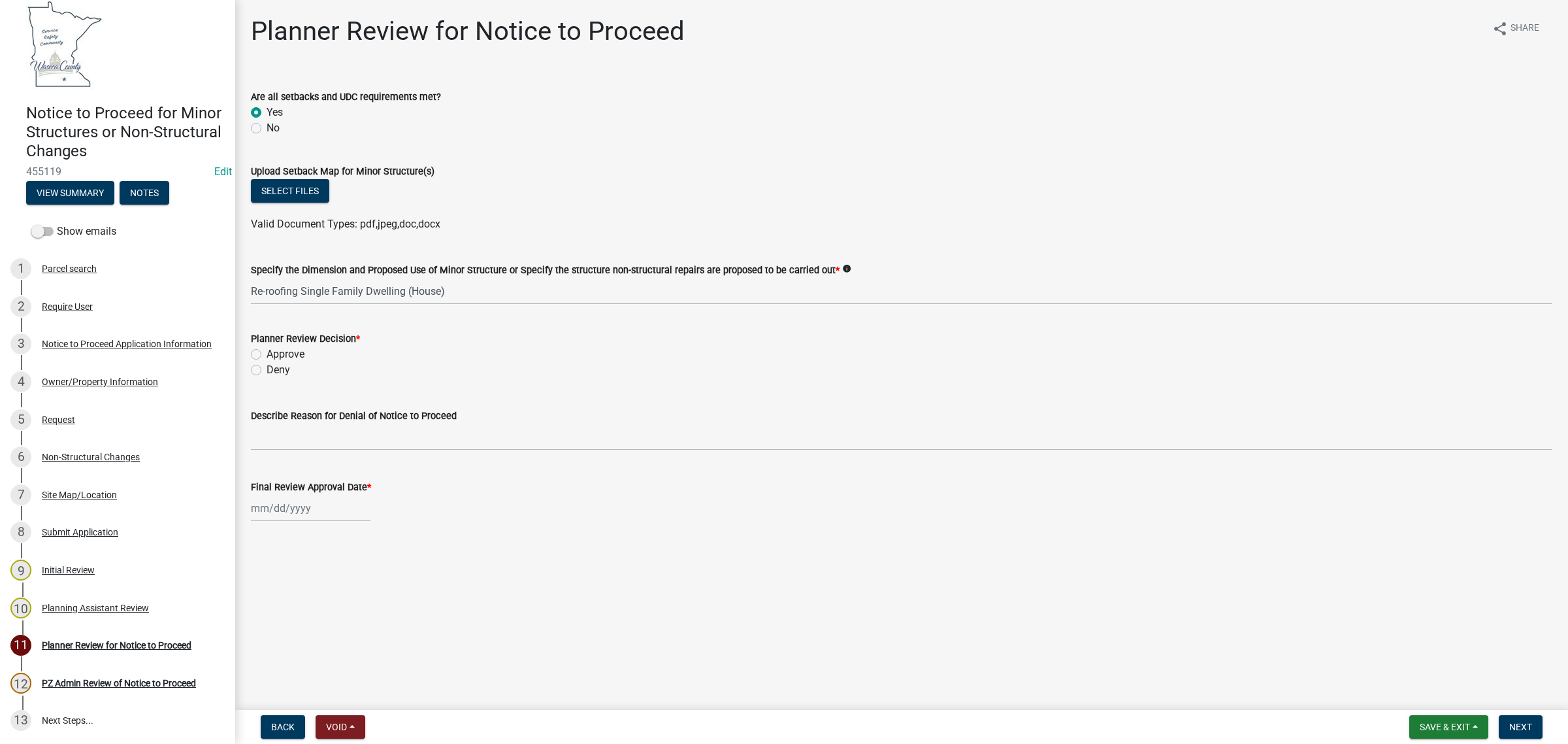
click at [266, 353] on label "Approve" at bounding box center [285, 354] width 38 height 16
click at [266, 353] on input "Approve" at bounding box center [270, 350] width 8 height 8
radio input "true"
select select "9"
select select "2025"
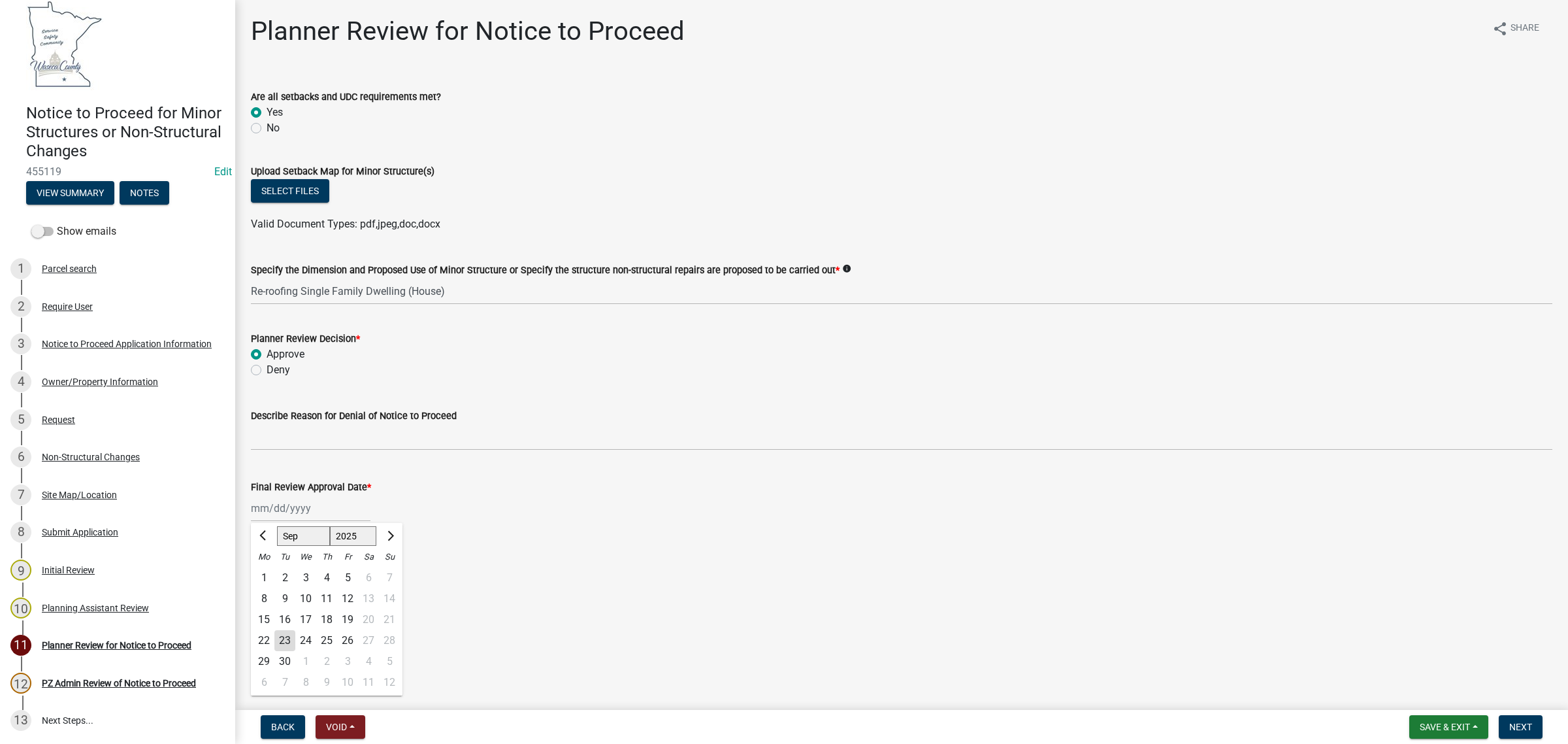
click at [275, 503] on div "[PERSON_NAME] Feb Mar Apr [PERSON_NAME][DATE] Oct Nov [DATE] 1526 1527 1528 152…" at bounding box center [311, 508] width 120 height 26
click at [278, 637] on div "23" at bounding box center [285, 641] width 21 height 21
type input "[DATE]"
click at [984, 627] on main "Planner Review for Notice to Proceed share Share Are all setbacks and UDC requi…" at bounding box center [902, 352] width 1333 height 705
click at [1523, 722] on span "Next" at bounding box center [1521, 727] width 23 height 11
